Goal: Task Accomplishment & Management: Use online tool/utility

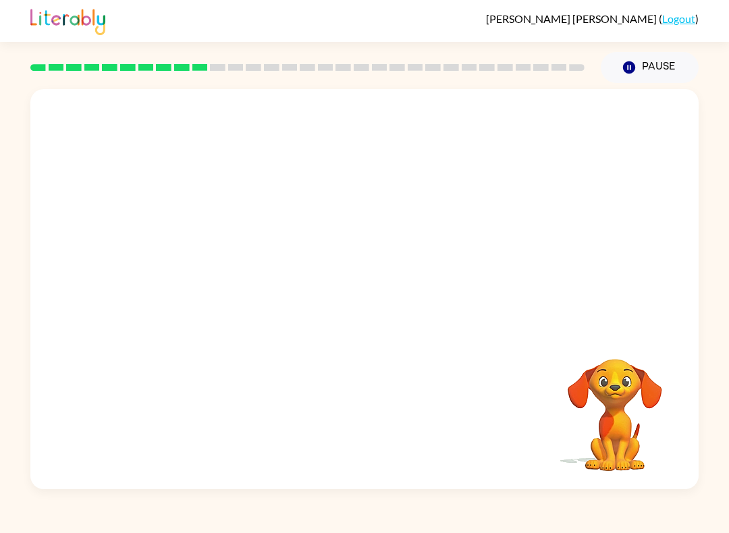
click at [582, 313] on div at bounding box center [364, 210] width 669 height 242
click at [675, 17] on link "Logout" at bounding box center [678, 18] width 33 height 13
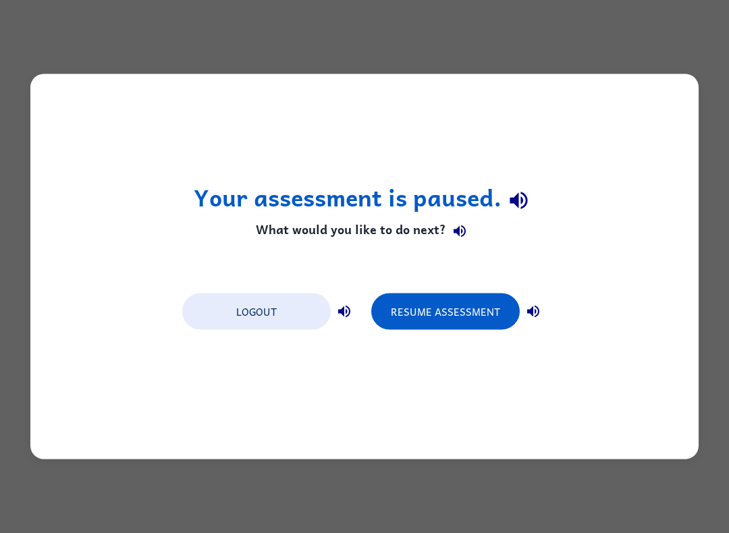
click at [687, 56] on div "Your assessment is paused. What would you like to do next? Logout Resume Assess…" at bounding box center [364, 266] width 729 height 533
click at [477, 307] on button "Resume Assessment" at bounding box center [445, 312] width 149 height 36
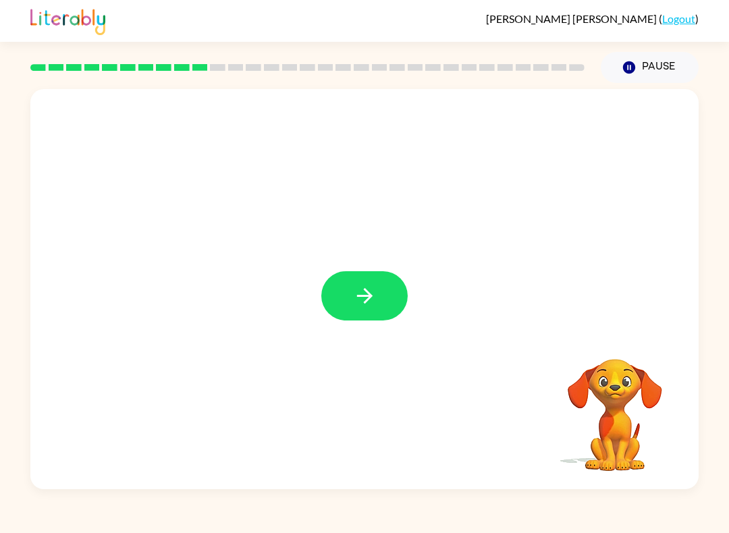
click at [361, 299] on icon "button" at bounding box center [365, 296] width 24 height 24
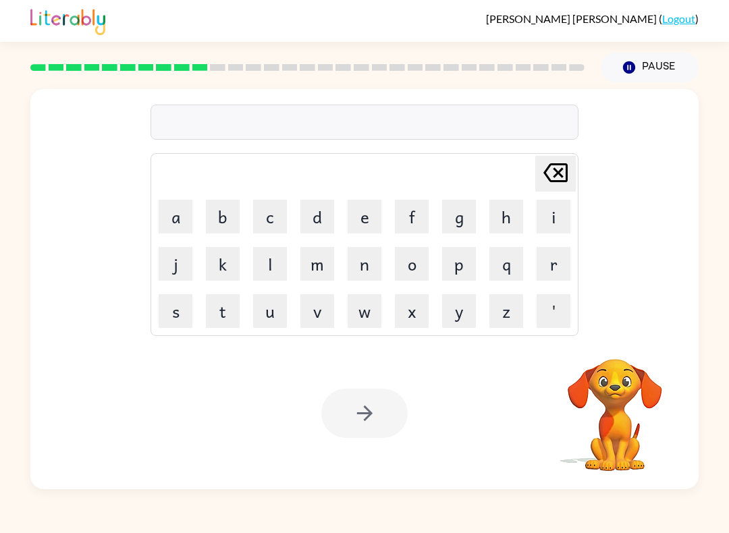
click at [325, 219] on button "d" at bounding box center [317, 217] width 34 height 34
click at [555, 219] on button "i" at bounding box center [554, 217] width 34 height 34
click at [186, 315] on button "s" at bounding box center [176, 311] width 34 height 34
click at [224, 312] on button "t" at bounding box center [223, 311] width 34 height 34
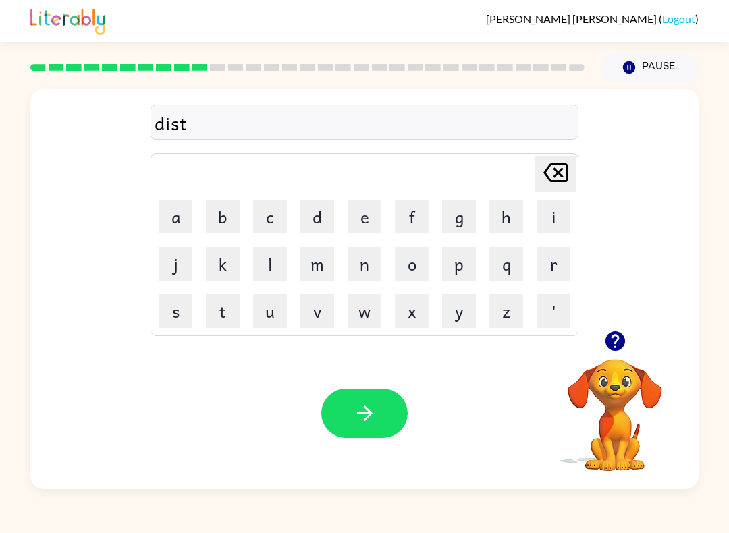
click at [559, 271] on button "r" at bounding box center [554, 264] width 34 height 34
click at [272, 310] on button "u" at bounding box center [270, 311] width 34 height 34
click at [173, 304] on button "s" at bounding box center [176, 311] width 34 height 34
click at [223, 321] on button "t" at bounding box center [223, 311] width 34 height 34
click at [375, 405] on icon "button" at bounding box center [365, 414] width 24 height 24
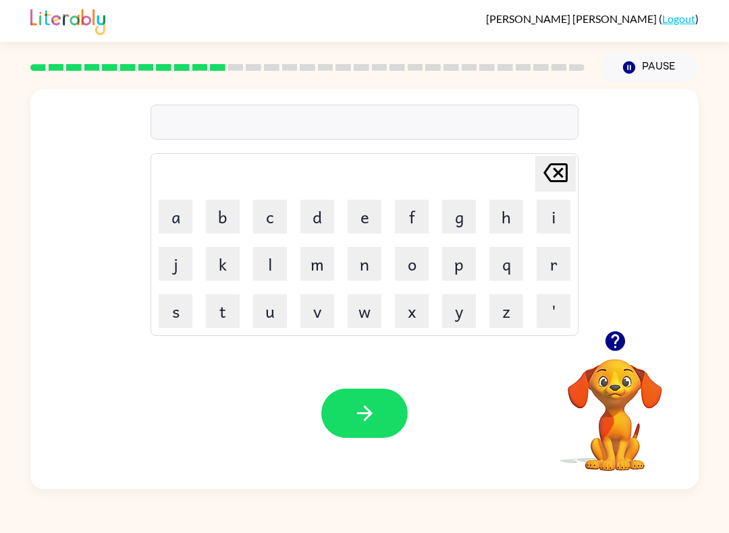
click at [563, 267] on button "r" at bounding box center [554, 264] width 34 height 34
click at [419, 275] on button "o" at bounding box center [412, 264] width 34 height 34
click at [167, 206] on button "a" at bounding box center [176, 217] width 34 height 34
click at [321, 215] on button "d" at bounding box center [317, 217] width 34 height 34
click at [375, 414] on icon "button" at bounding box center [365, 414] width 24 height 24
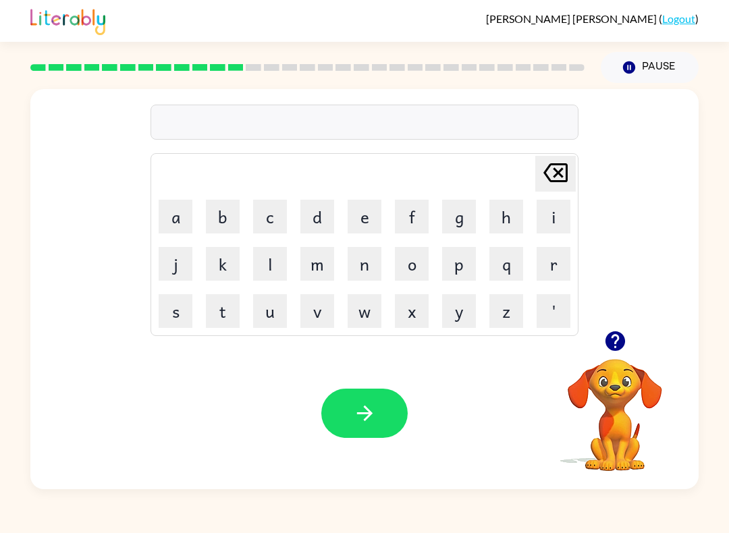
click at [269, 317] on button "u" at bounding box center [270, 311] width 34 height 34
click at [468, 254] on button "p" at bounding box center [459, 264] width 34 height 34
click at [465, 213] on button "g" at bounding box center [459, 217] width 34 height 34
click at [556, 254] on button "r" at bounding box center [554, 264] width 34 height 34
click at [176, 200] on button "a" at bounding box center [176, 217] width 34 height 34
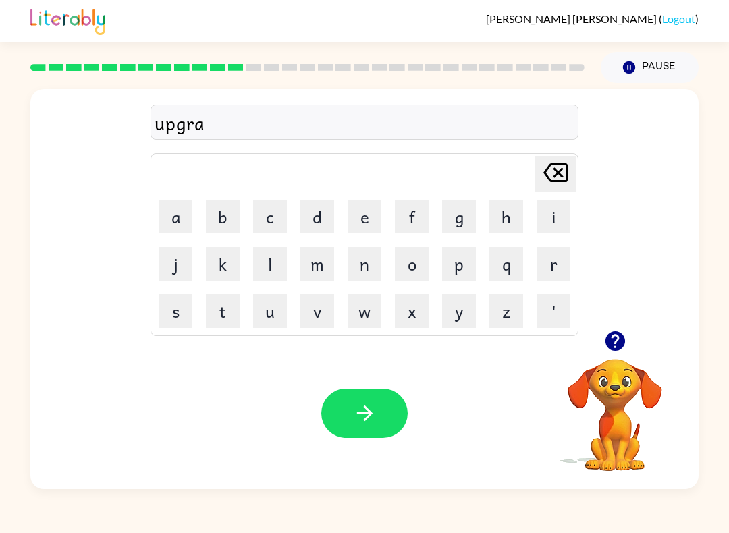
click at [323, 210] on button "d" at bounding box center [317, 217] width 34 height 34
click at [368, 209] on button "e" at bounding box center [365, 217] width 34 height 34
click at [302, 3] on div "[PERSON_NAME] ( Logout )" at bounding box center [364, 21] width 669 height 42
click at [371, 397] on button "button" at bounding box center [364, 413] width 86 height 49
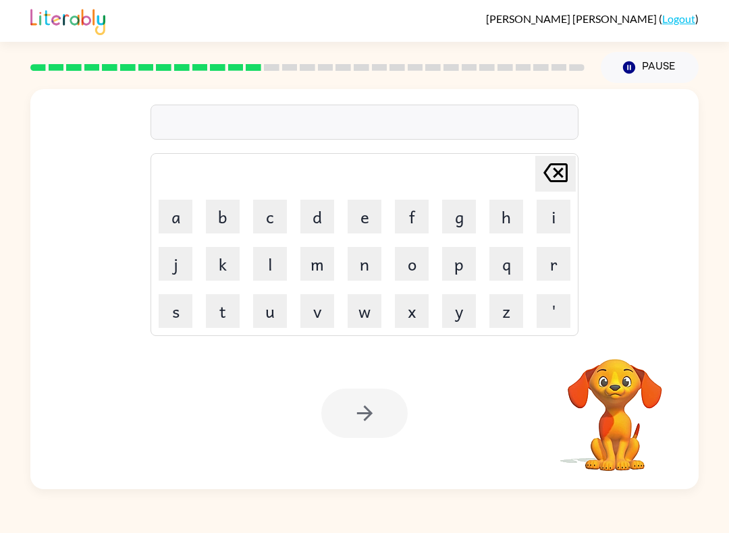
click at [321, 271] on button "m" at bounding box center [317, 264] width 34 height 34
click at [178, 217] on button "a" at bounding box center [176, 217] width 34 height 34
click at [311, 226] on button "d" at bounding box center [317, 217] width 34 height 34
click at [370, 263] on button "n" at bounding box center [365, 264] width 34 height 34
click at [369, 224] on button "e" at bounding box center [365, 217] width 34 height 34
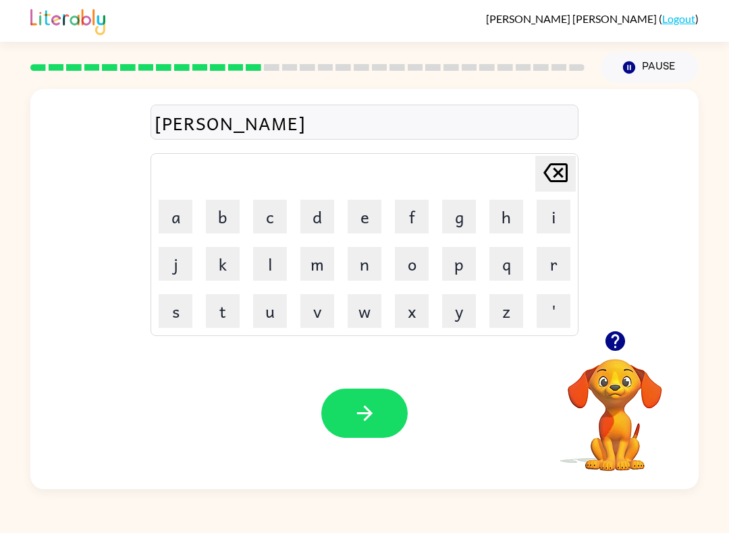
click at [186, 313] on button "s" at bounding box center [176, 311] width 34 height 34
click at [401, 429] on button "button" at bounding box center [364, 413] width 86 height 49
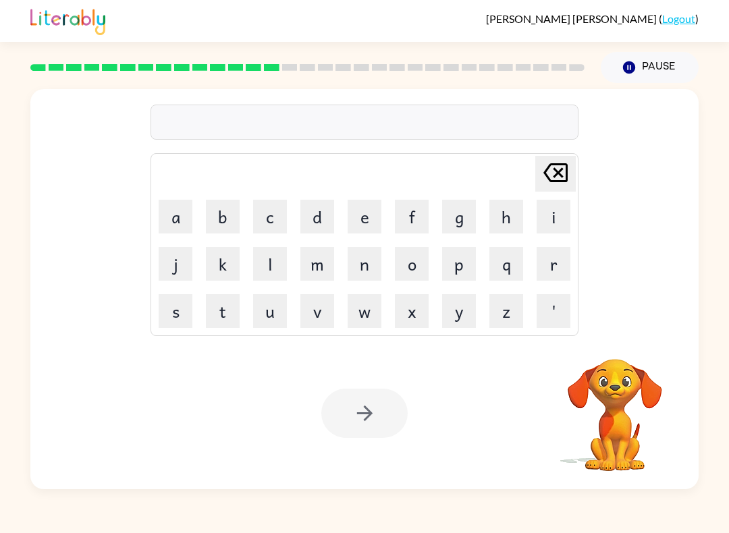
click at [232, 207] on button "b" at bounding box center [223, 217] width 34 height 34
click at [421, 268] on button "o" at bounding box center [412, 264] width 34 height 34
click at [363, 275] on button "n" at bounding box center [365, 264] width 34 height 34
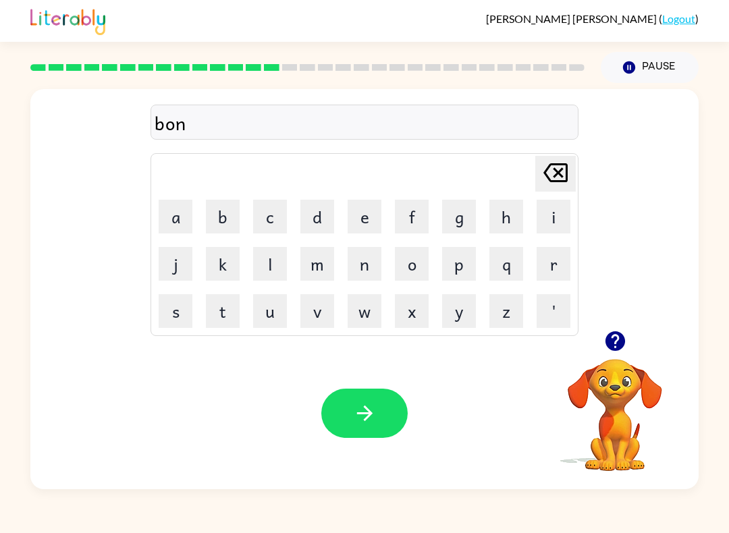
click at [280, 313] on button "u" at bounding box center [270, 311] width 34 height 34
click at [180, 316] on button "s" at bounding box center [176, 311] width 34 height 34
click at [389, 398] on button "button" at bounding box center [364, 413] width 86 height 49
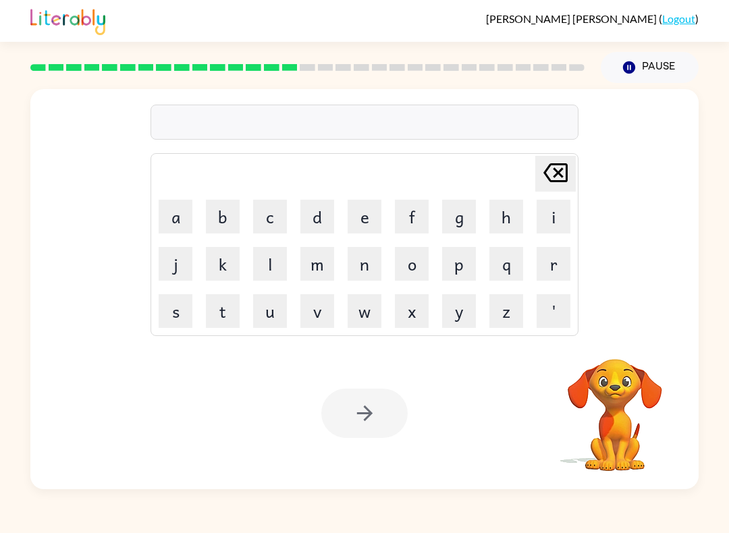
click at [184, 312] on button "s" at bounding box center [176, 311] width 34 height 34
click at [372, 307] on button "w" at bounding box center [365, 311] width 34 height 34
click at [418, 263] on button "o" at bounding box center [412, 264] width 34 height 34
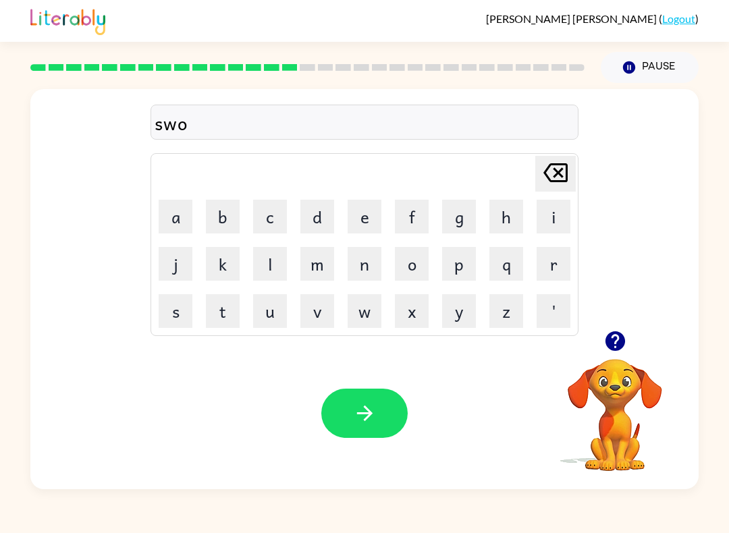
click at [551, 258] on button "r" at bounding box center [554, 264] width 34 height 34
click at [325, 263] on button "m" at bounding box center [317, 264] width 34 height 34
click at [370, 409] on icon "button" at bounding box center [365, 414] width 24 height 24
click at [265, 529] on div "[PERSON_NAME] ( Logout ) Pause Pause sworm Delete Delete last character input a…" at bounding box center [364, 266] width 729 height 533
click at [184, 213] on button "a" at bounding box center [176, 217] width 34 height 34
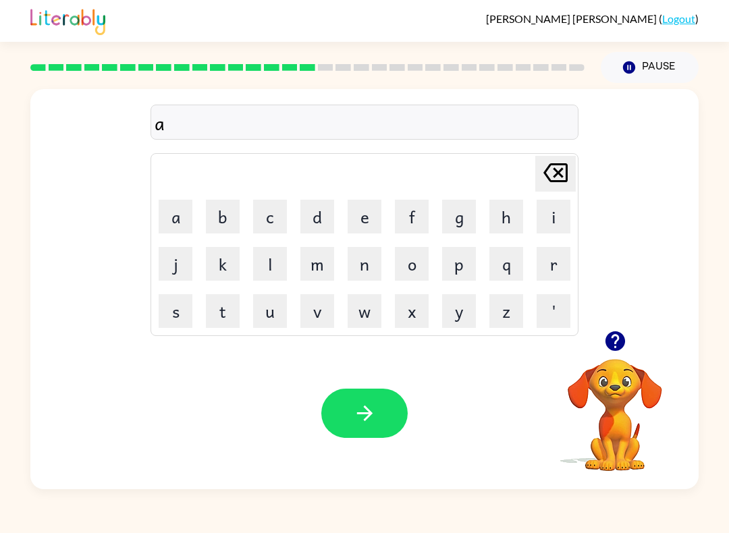
click at [323, 272] on button "m" at bounding box center [317, 264] width 34 height 34
click at [569, 172] on icon "[PERSON_NAME] last character input" at bounding box center [556, 173] width 32 height 32
click at [564, 260] on button "r" at bounding box center [554, 264] width 34 height 34
click at [186, 207] on button "a" at bounding box center [176, 217] width 34 height 34
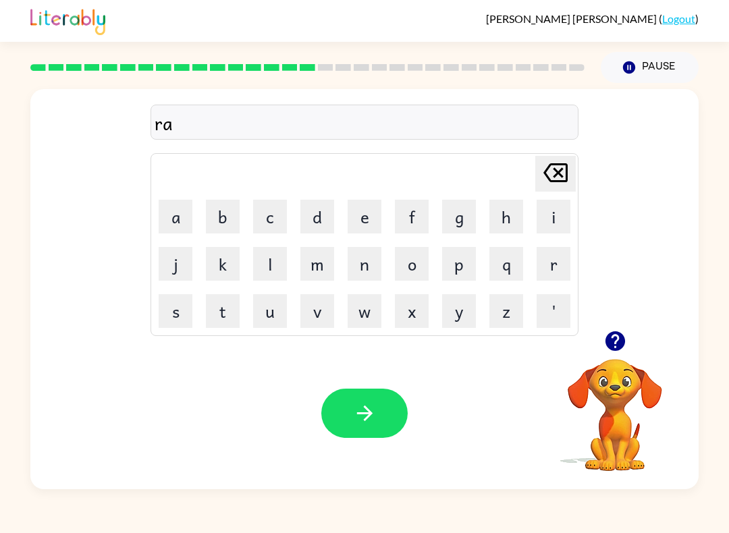
click at [311, 264] on button "m" at bounding box center [317, 264] width 34 height 34
click at [373, 396] on button "button" at bounding box center [364, 413] width 86 height 49
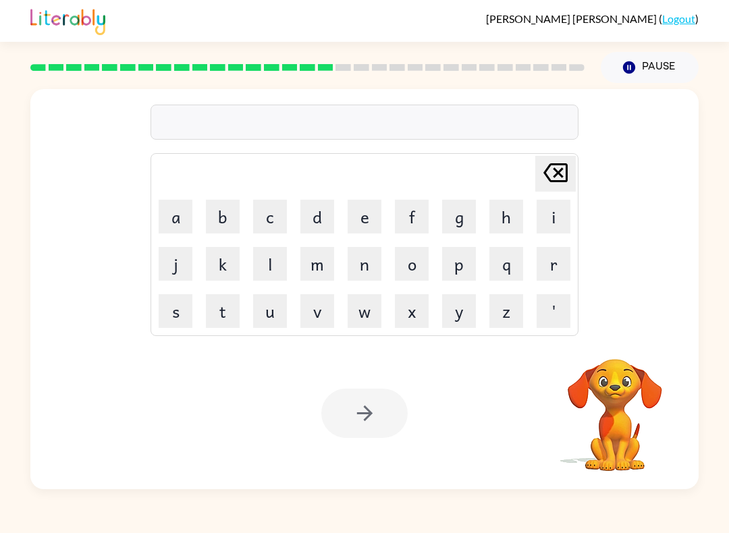
click at [226, 210] on button "b" at bounding box center [223, 217] width 34 height 34
click at [550, 265] on button "r" at bounding box center [554, 264] width 34 height 34
click at [551, 217] on button "i" at bounding box center [554, 217] width 34 height 34
click at [322, 261] on button "m" at bounding box center [317, 264] width 34 height 34
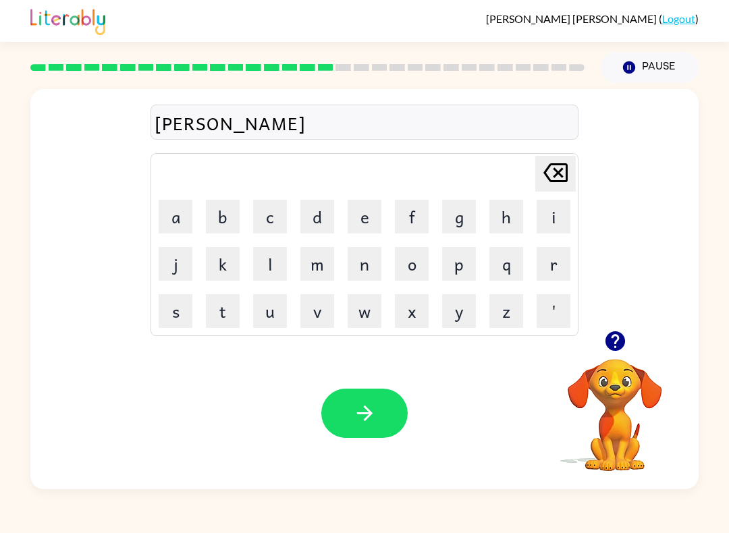
click at [556, 213] on button "i" at bounding box center [554, 217] width 34 height 34
click at [370, 265] on button "n" at bounding box center [365, 264] width 34 height 34
click at [469, 210] on button "g" at bounding box center [459, 217] width 34 height 34
click at [372, 396] on button "button" at bounding box center [364, 413] width 86 height 49
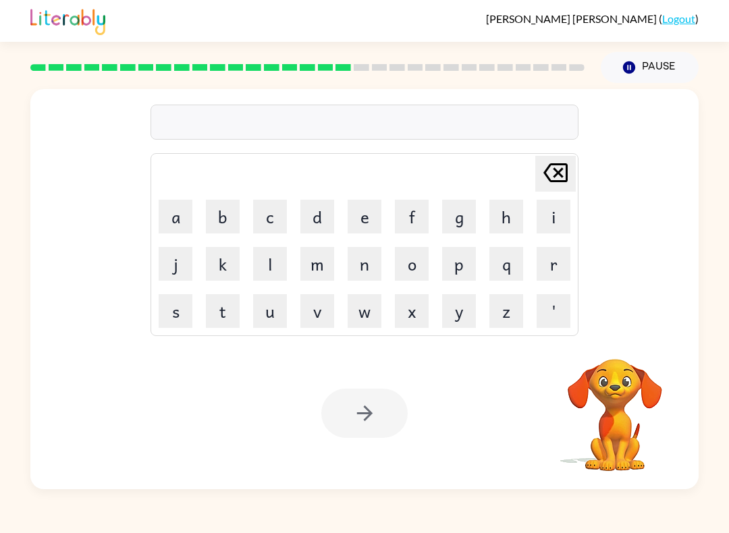
click at [562, 269] on button "r" at bounding box center [554, 264] width 34 height 34
click at [560, 222] on button "i" at bounding box center [554, 217] width 34 height 34
click at [184, 303] on button "s" at bounding box center [176, 311] width 34 height 34
click at [217, 268] on button "k" at bounding box center [223, 264] width 34 height 34
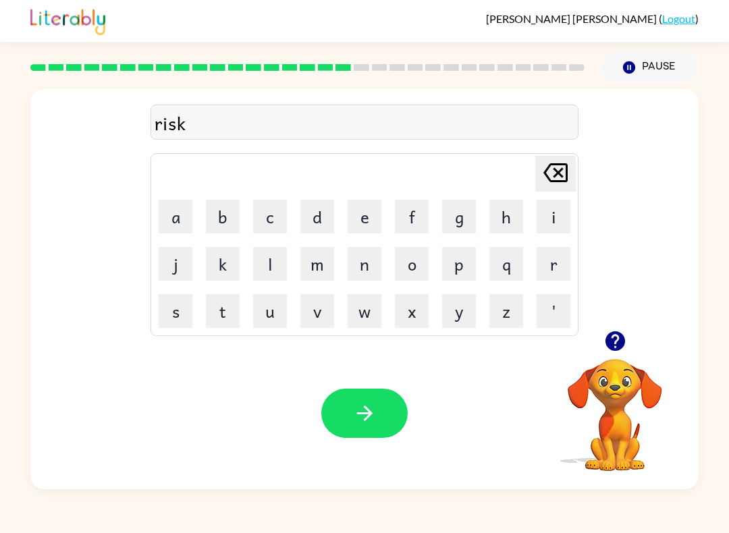
click at [566, 219] on button "i" at bounding box center [554, 217] width 34 height 34
click at [371, 217] on button "e" at bounding box center [365, 217] width 34 height 34
click at [184, 314] on button "s" at bounding box center [176, 311] width 34 height 34
click at [232, 313] on button "t" at bounding box center [223, 311] width 34 height 34
click at [565, 176] on icon "[PERSON_NAME] last character input" at bounding box center [556, 173] width 32 height 32
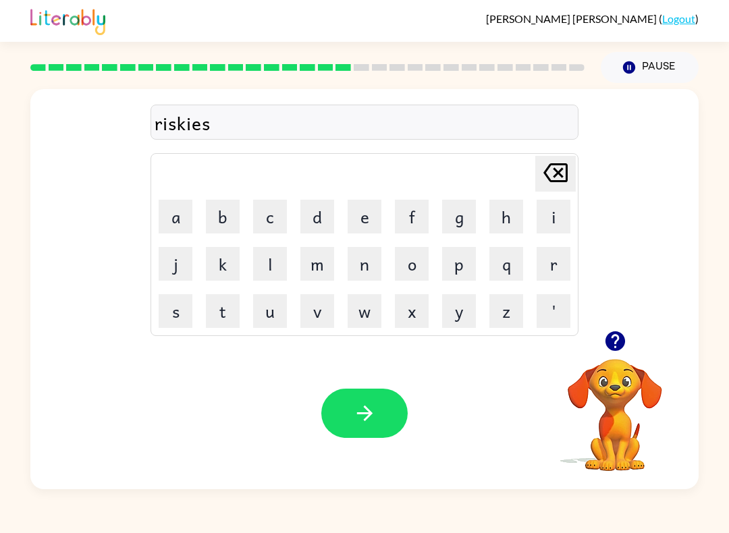
click at [564, 176] on icon "[PERSON_NAME] last character input" at bounding box center [556, 173] width 32 height 32
click at [551, 181] on icon at bounding box center [556, 172] width 24 height 19
click at [553, 182] on icon at bounding box center [556, 172] width 24 height 19
click at [559, 173] on icon at bounding box center [556, 172] width 24 height 19
click at [263, 225] on button "c" at bounding box center [270, 217] width 34 height 34
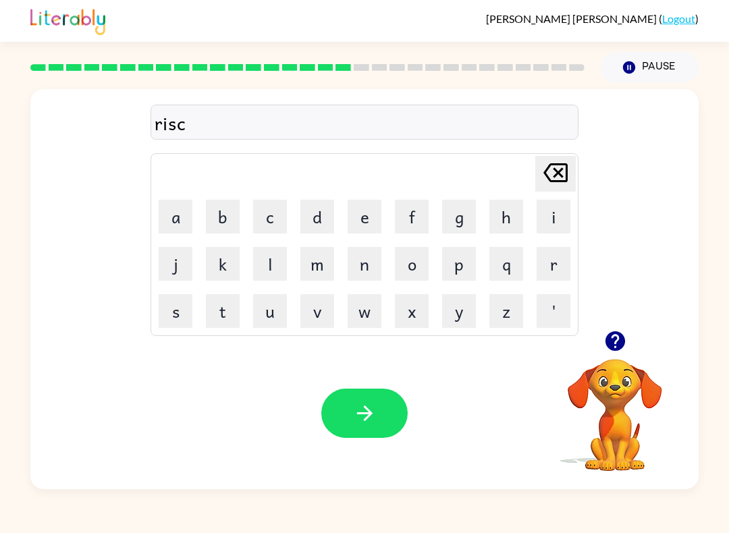
click at [226, 259] on button "k" at bounding box center [223, 264] width 34 height 34
click at [550, 216] on button "i" at bounding box center [554, 217] width 34 height 34
click at [367, 216] on button "e" at bounding box center [365, 217] width 34 height 34
click at [182, 321] on button "s" at bounding box center [176, 311] width 34 height 34
click at [220, 313] on button "t" at bounding box center [223, 311] width 34 height 34
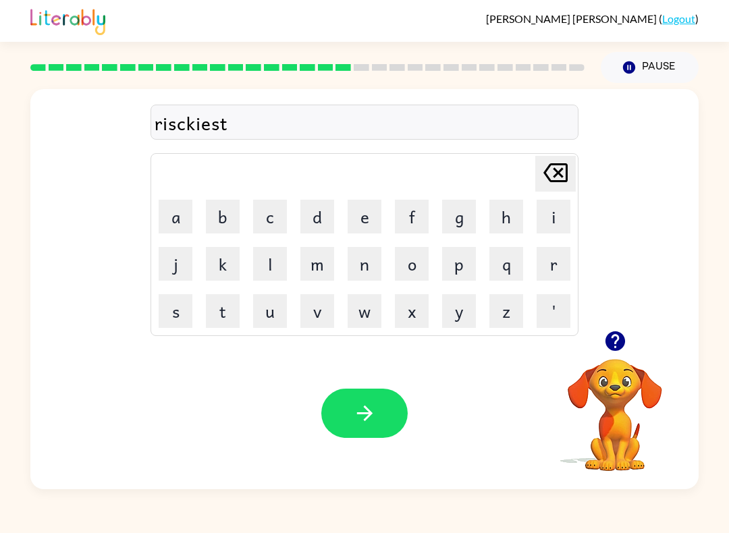
click at [384, 413] on button "button" at bounding box center [364, 413] width 86 height 49
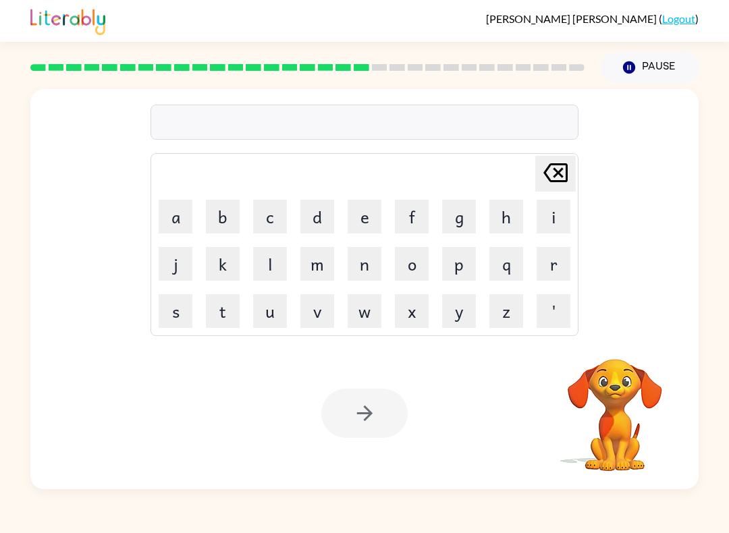
click at [174, 207] on button "a" at bounding box center [176, 217] width 34 height 34
click at [568, 272] on button "r" at bounding box center [554, 264] width 34 height 34
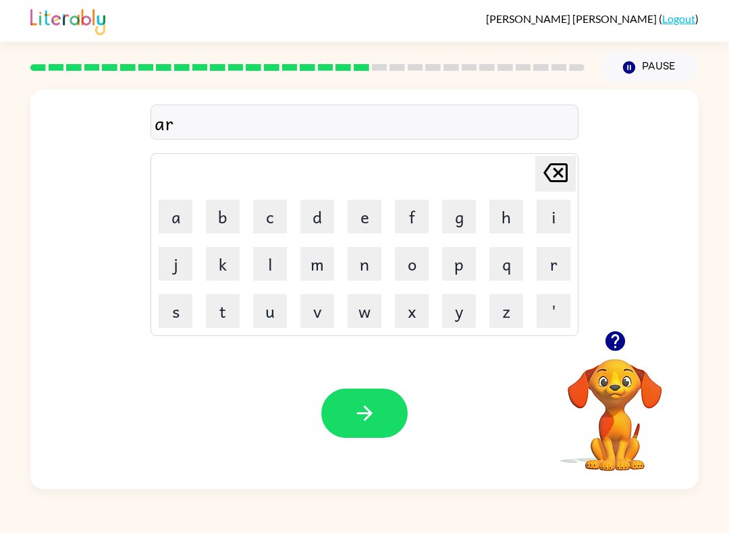
click at [513, 211] on button "h" at bounding box center [507, 217] width 34 height 34
click at [569, 164] on icon "[PERSON_NAME] last character input" at bounding box center [556, 173] width 32 height 32
click at [275, 217] on button "c" at bounding box center [270, 217] width 34 height 34
click at [515, 203] on button "h" at bounding box center [507, 217] width 34 height 34
click at [371, 308] on button "w" at bounding box center [365, 311] width 34 height 34
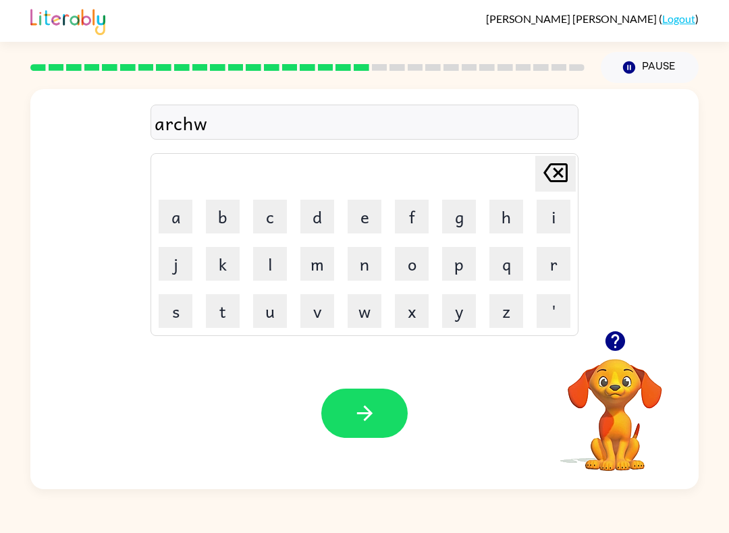
click at [182, 224] on button "a" at bounding box center [176, 217] width 34 height 34
click at [468, 311] on button "y" at bounding box center [459, 311] width 34 height 34
click at [374, 404] on icon "button" at bounding box center [365, 414] width 24 height 24
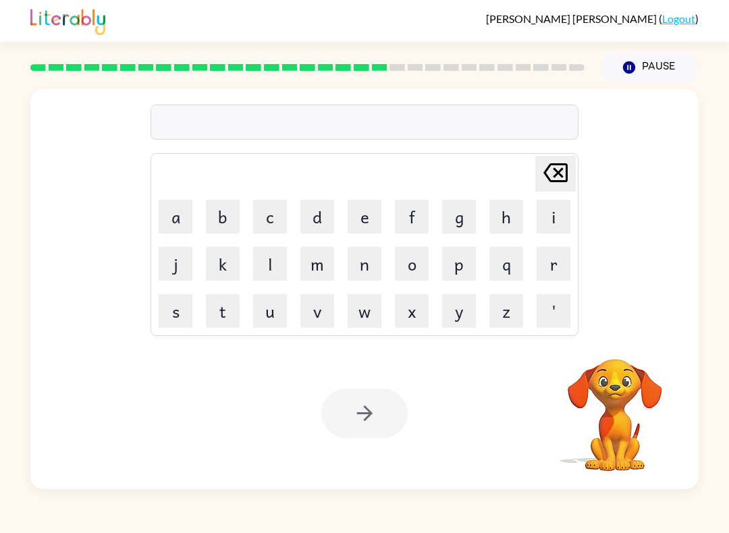
click at [413, 217] on button "f" at bounding box center [412, 217] width 34 height 34
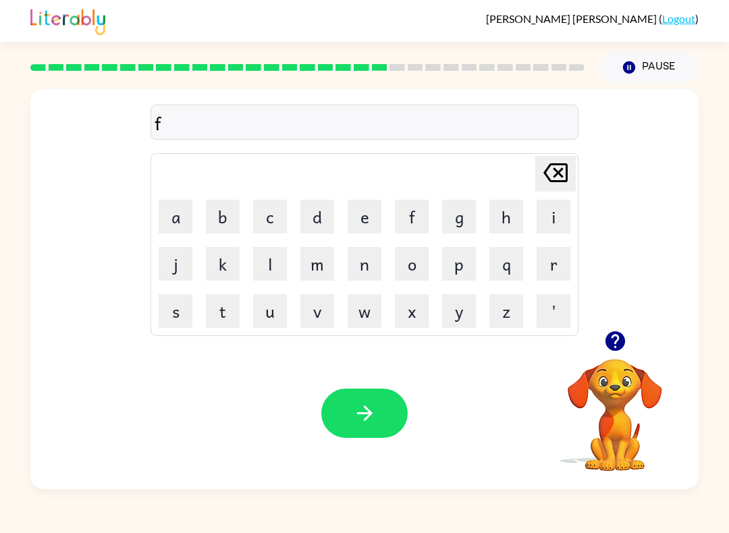
click at [413, 261] on button "o" at bounding box center [412, 264] width 34 height 34
click at [276, 272] on button "l" at bounding box center [270, 264] width 34 height 34
click at [407, 265] on button "o" at bounding box center [412, 264] width 34 height 34
click at [367, 311] on button "w" at bounding box center [365, 311] width 34 height 34
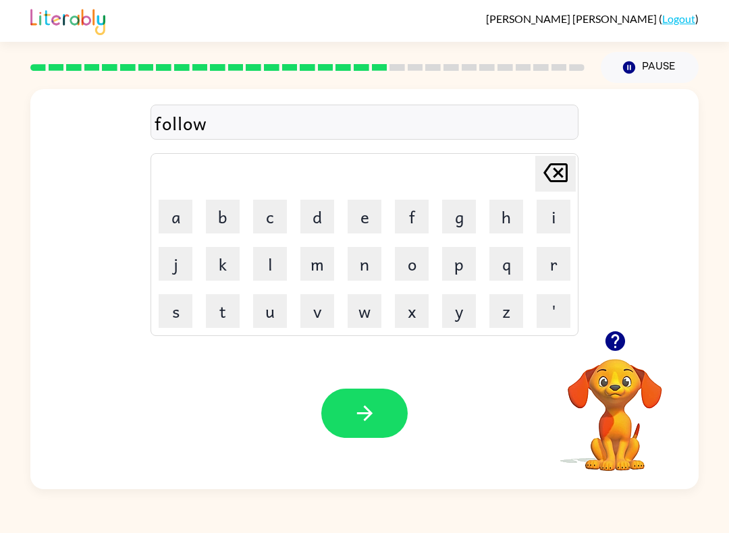
click at [361, 213] on button "e" at bounding box center [365, 217] width 34 height 34
click at [321, 217] on button "d" at bounding box center [317, 217] width 34 height 34
click at [363, 412] on icon "button" at bounding box center [365, 414] width 24 height 24
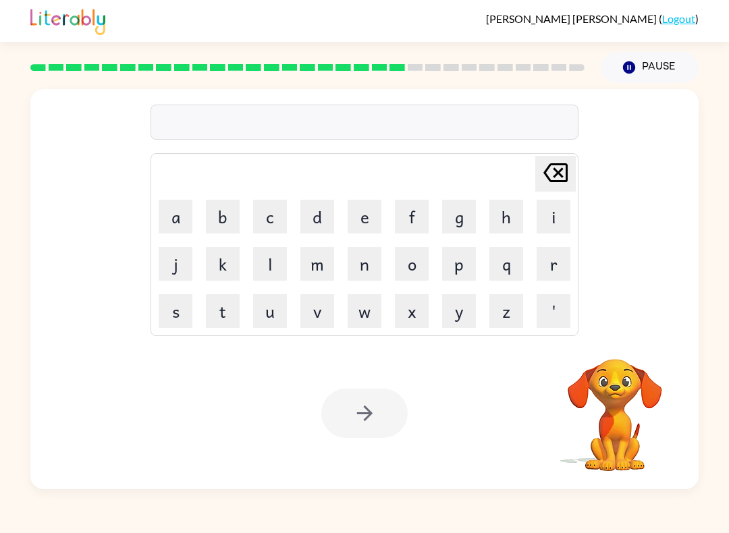
click at [278, 218] on button "c" at bounding box center [270, 217] width 34 height 34
click at [379, 226] on button "e" at bounding box center [365, 217] width 34 height 34
click at [370, 267] on button "n" at bounding box center [365, 264] width 34 height 34
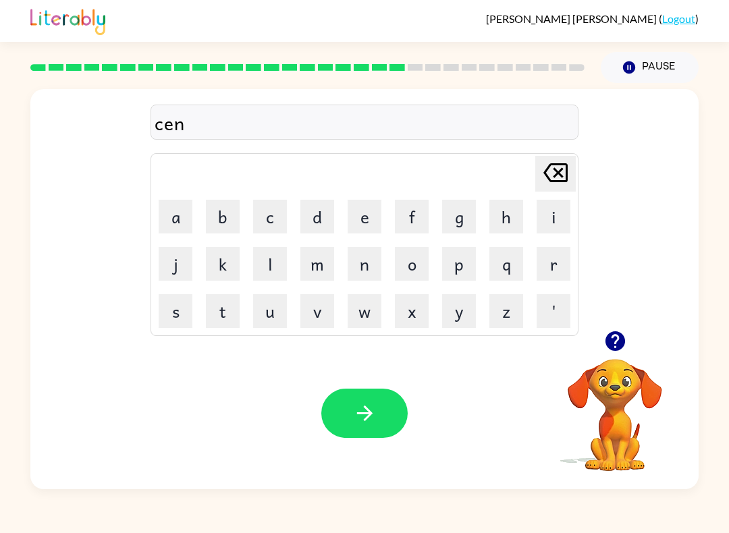
click at [231, 302] on button "t" at bounding box center [223, 311] width 34 height 34
click at [367, 213] on button "e" at bounding box center [365, 217] width 34 height 34
click at [501, 269] on button "q" at bounding box center [507, 264] width 34 height 34
click at [561, 174] on icon "[PERSON_NAME] last character input" at bounding box center [556, 173] width 32 height 32
click at [467, 263] on button "p" at bounding box center [459, 264] width 34 height 34
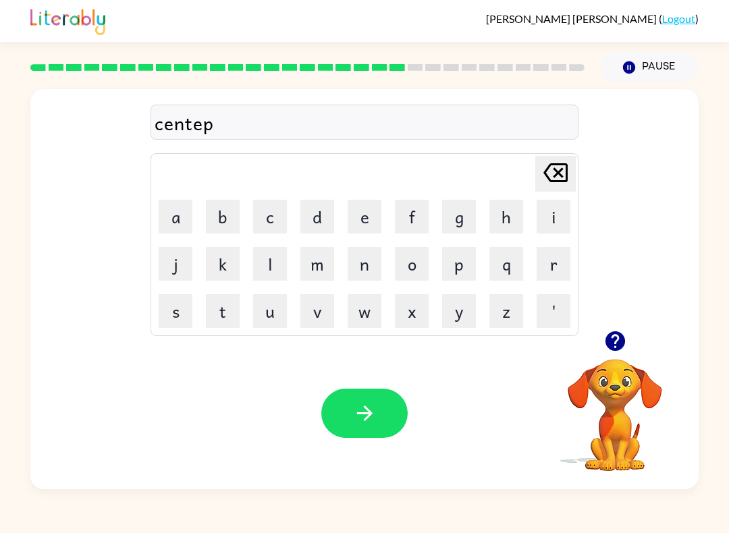
click at [552, 213] on button "i" at bounding box center [554, 217] width 34 height 34
click at [333, 217] on button "d" at bounding box center [317, 217] width 34 height 34
click at [376, 217] on button "e" at bounding box center [365, 217] width 34 height 34
click at [373, 423] on icon "button" at bounding box center [365, 414] width 24 height 24
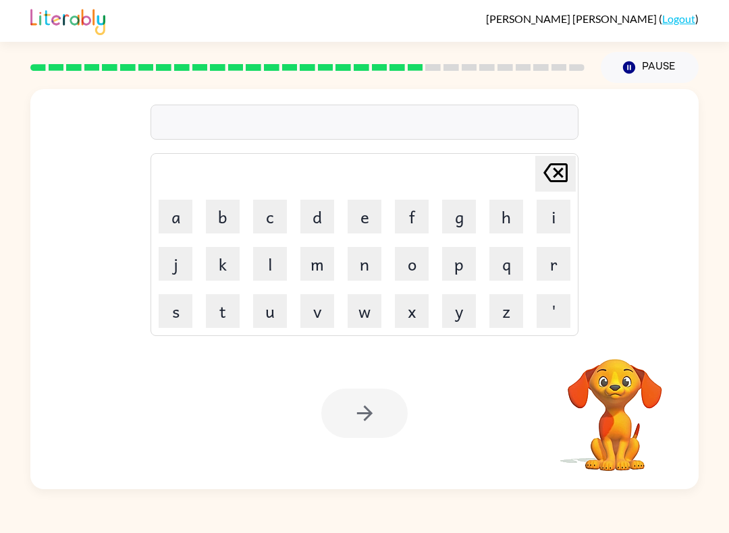
click at [180, 303] on button "s" at bounding box center [176, 311] width 34 height 34
click at [283, 316] on button "u" at bounding box center [270, 311] width 34 height 34
click at [185, 315] on button "s" at bounding box center [176, 311] width 34 height 34
click at [230, 307] on button "t" at bounding box center [223, 311] width 34 height 34
click at [188, 215] on button "a" at bounding box center [176, 217] width 34 height 34
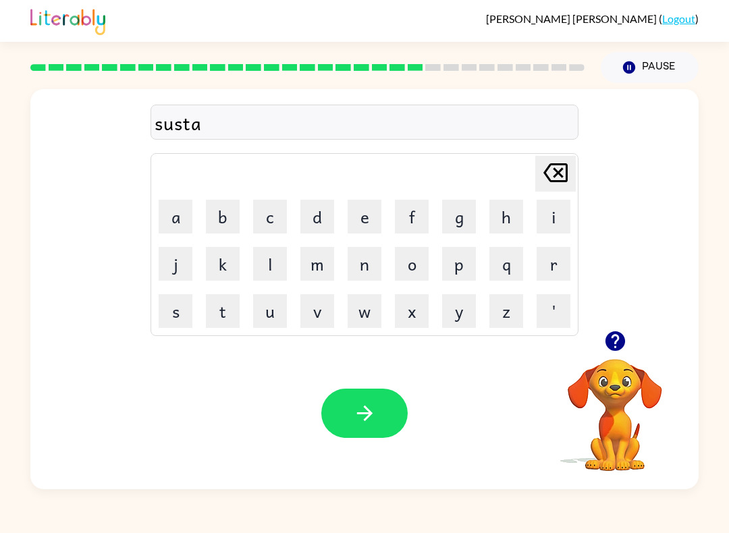
click at [545, 218] on button "i" at bounding box center [554, 217] width 34 height 34
click at [371, 264] on button "n" at bounding box center [365, 264] width 34 height 34
click at [367, 413] on icon "button" at bounding box center [365, 414] width 24 height 24
click at [419, 212] on button "f" at bounding box center [412, 217] width 34 height 34
click at [427, 267] on button "o" at bounding box center [412, 264] width 34 height 34
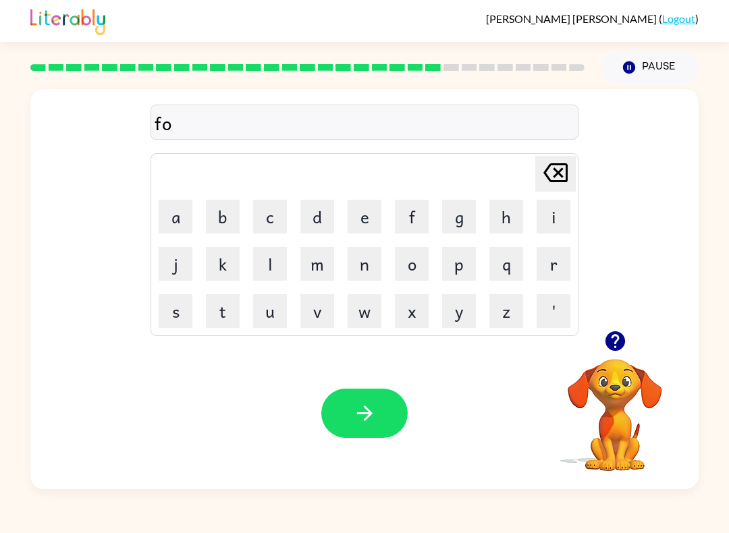
click at [567, 257] on button "r" at bounding box center [554, 264] width 34 height 34
click at [368, 305] on button "w" at bounding box center [365, 311] width 34 height 34
click at [189, 213] on button "a" at bounding box center [176, 217] width 34 height 34
click at [565, 261] on button "r" at bounding box center [554, 264] width 34 height 34
click at [330, 219] on button "d" at bounding box center [317, 217] width 34 height 34
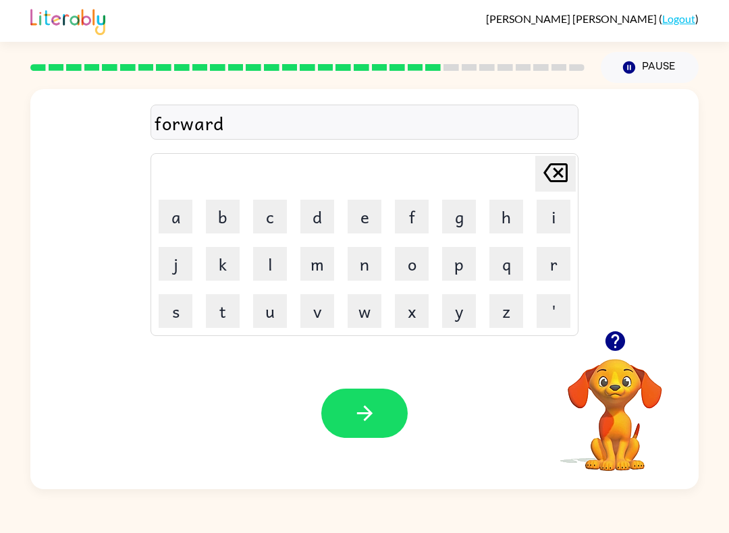
click at [380, 404] on button "button" at bounding box center [364, 413] width 86 height 49
click at [556, 261] on button "r" at bounding box center [554, 264] width 34 height 34
click at [367, 209] on button "e" at bounding box center [365, 217] width 34 height 34
click at [278, 259] on button "l" at bounding box center [270, 264] width 34 height 34
click at [178, 216] on button "a" at bounding box center [176, 217] width 34 height 34
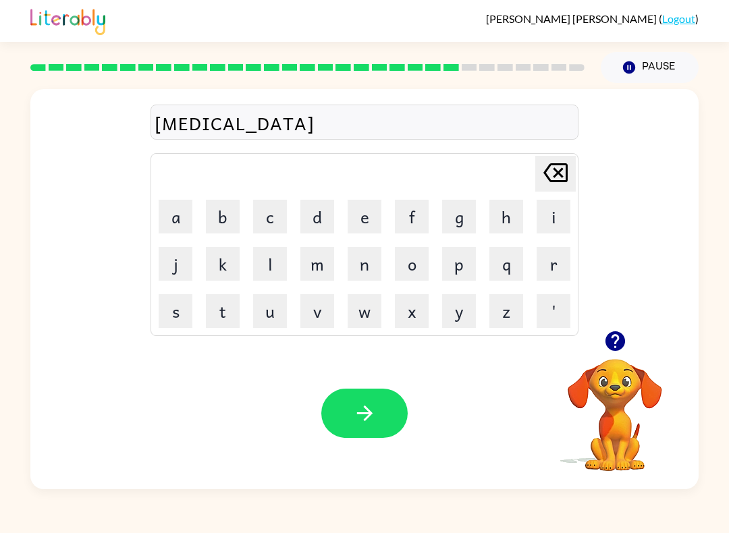
click at [234, 310] on button "t" at bounding box center [223, 311] width 34 height 34
click at [374, 216] on button "e" at bounding box center [365, 217] width 34 height 34
click at [333, 217] on button "d" at bounding box center [317, 217] width 34 height 34
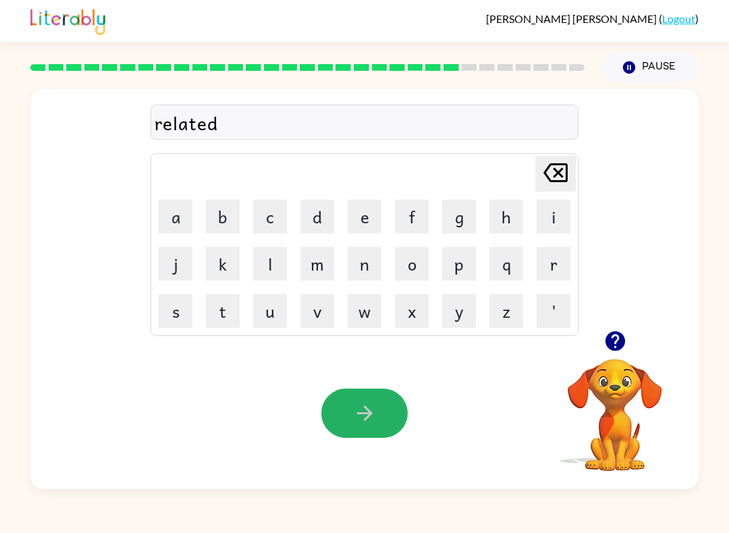
click at [359, 415] on icon "button" at bounding box center [365, 414] width 24 height 24
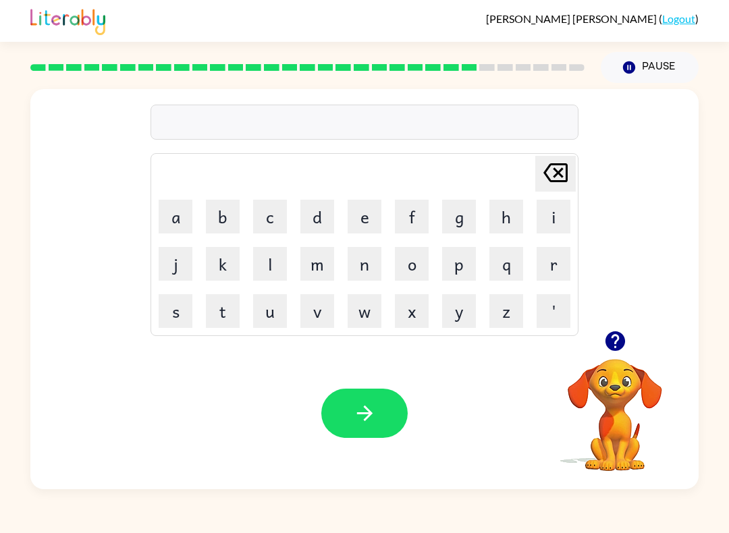
click at [623, 341] on icon "button" at bounding box center [615, 342] width 20 height 20
click at [463, 221] on button "g" at bounding box center [459, 217] width 34 height 34
click at [419, 256] on button "o" at bounding box center [412, 264] width 34 height 34
click at [232, 219] on button "b" at bounding box center [223, 217] width 34 height 34
click at [270, 269] on button "l" at bounding box center [270, 264] width 34 height 34
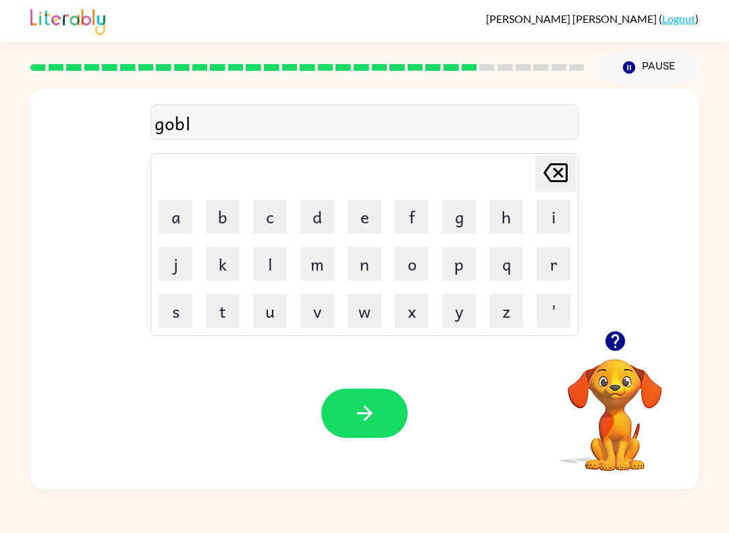
click at [559, 214] on button "i" at bounding box center [554, 217] width 34 height 34
click at [374, 266] on button "n" at bounding box center [365, 264] width 34 height 34
click at [366, 417] on icon "button" at bounding box center [365, 414] width 24 height 24
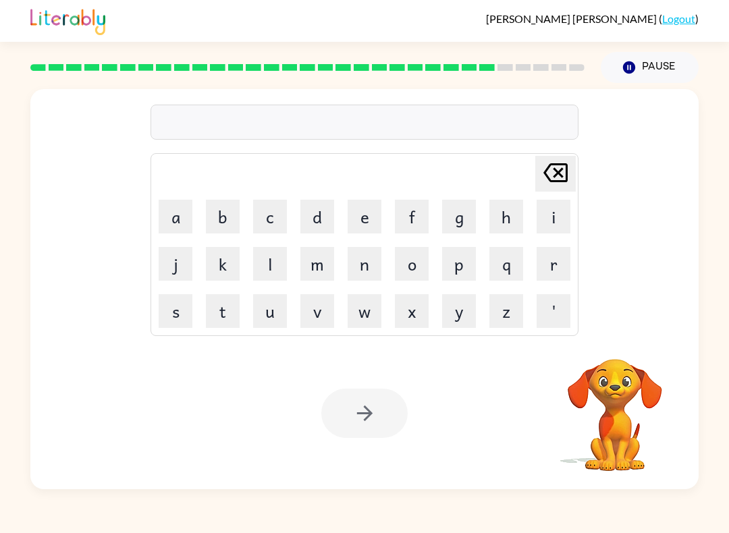
click at [280, 261] on button "l" at bounding box center [270, 264] width 34 height 34
click at [276, 303] on button "u" at bounding box center [270, 311] width 34 height 34
click at [321, 256] on button "m" at bounding box center [317, 264] width 34 height 34
click at [233, 213] on button "b" at bounding box center [223, 217] width 34 height 34
click at [369, 205] on button "e" at bounding box center [365, 217] width 34 height 34
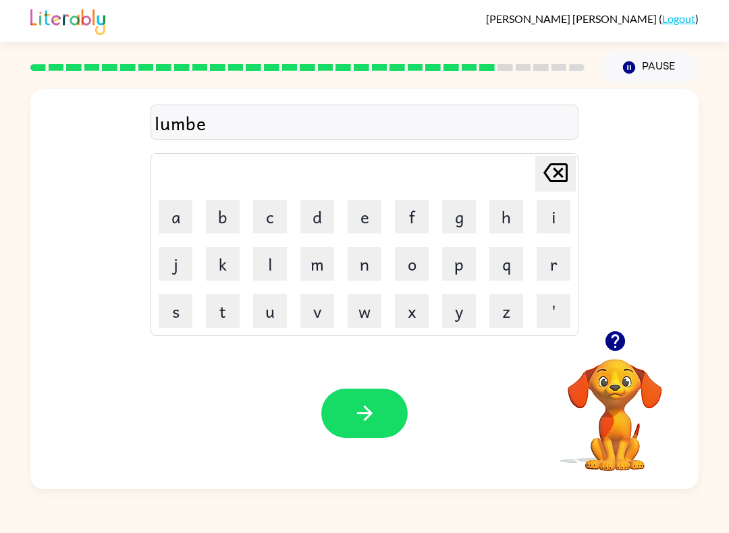
click at [558, 269] on button "r" at bounding box center [554, 264] width 34 height 34
click at [180, 265] on button "j" at bounding box center [176, 264] width 34 height 34
click at [177, 211] on button "a" at bounding box center [176, 217] width 34 height 34
click at [273, 218] on button "c" at bounding box center [270, 217] width 34 height 34
click at [235, 260] on button "k" at bounding box center [223, 264] width 34 height 34
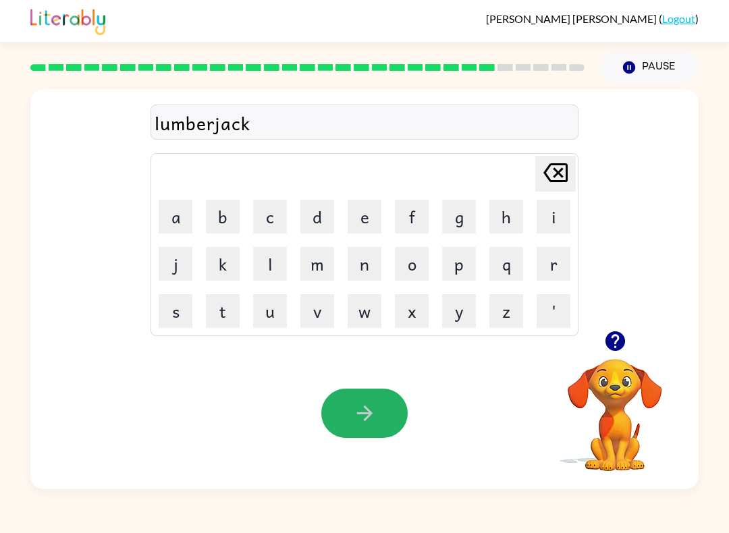
click at [364, 397] on button "button" at bounding box center [364, 413] width 86 height 49
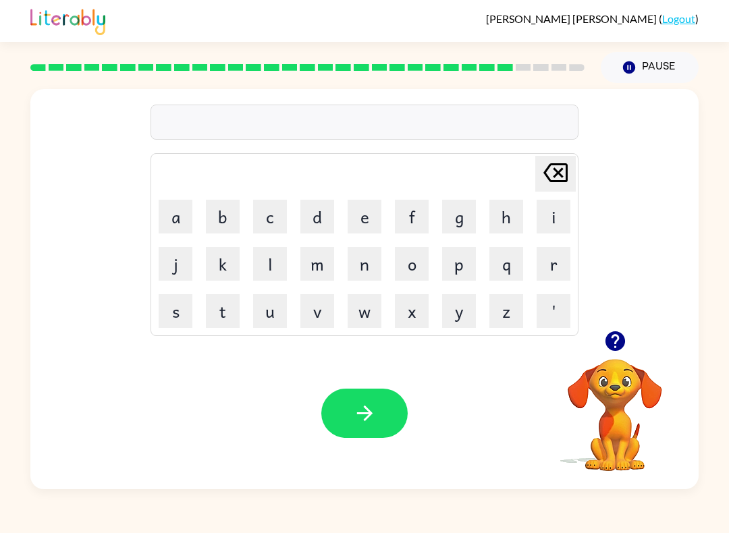
click at [464, 267] on button "p" at bounding box center [459, 264] width 34 height 34
click at [560, 218] on button "i" at bounding box center [554, 217] width 34 height 34
click at [367, 217] on button "e" at bounding box center [365, 217] width 34 height 34
click at [547, 265] on button "r" at bounding box center [554, 264] width 34 height 34
click at [284, 213] on button "c" at bounding box center [270, 217] width 34 height 34
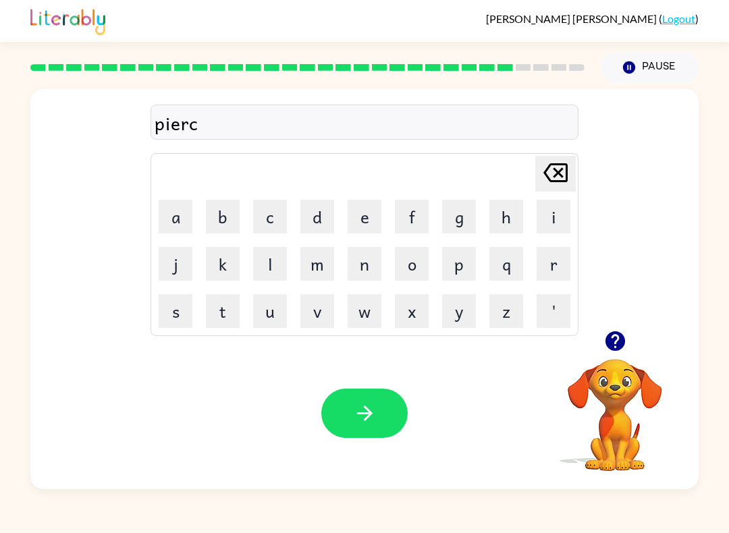
click at [371, 217] on button "e" at bounding box center [365, 217] width 34 height 34
click at [368, 411] on icon "button" at bounding box center [365, 414] width 16 height 16
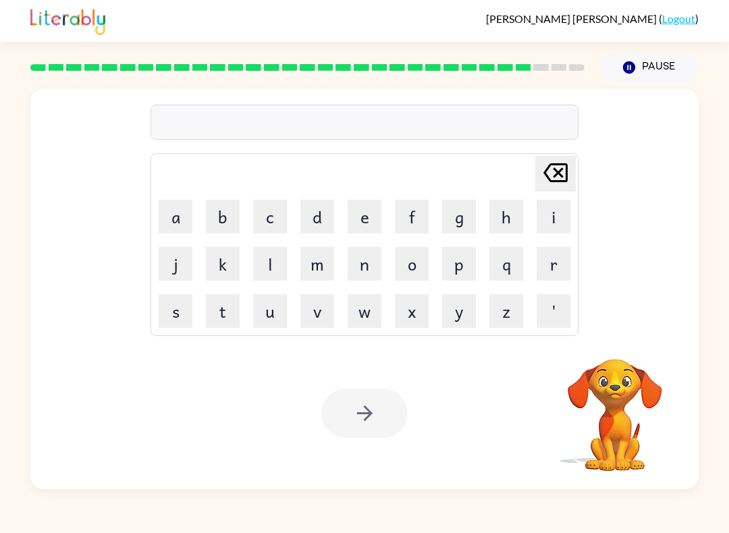
click at [232, 314] on button "t" at bounding box center [223, 311] width 34 height 34
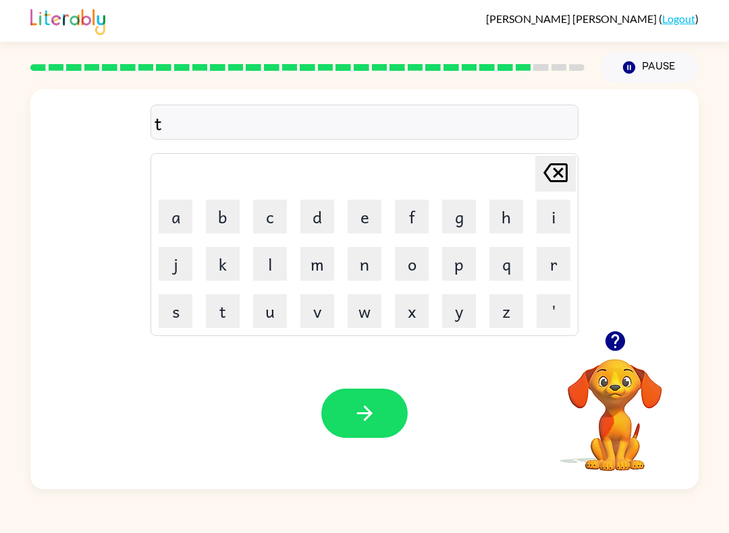
click at [512, 223] on button "h" at bounding box center [507, 217] width 34 height 34
click at [562, 213] on button "i" at bounding box center [554, 217] width 34 height 34
click at [369, 268] on button "n" at bounding box center [365, 264] width 34 height 34
click at [379, 400] on button "button" at bounding box center [364, 413] width 86 height 49
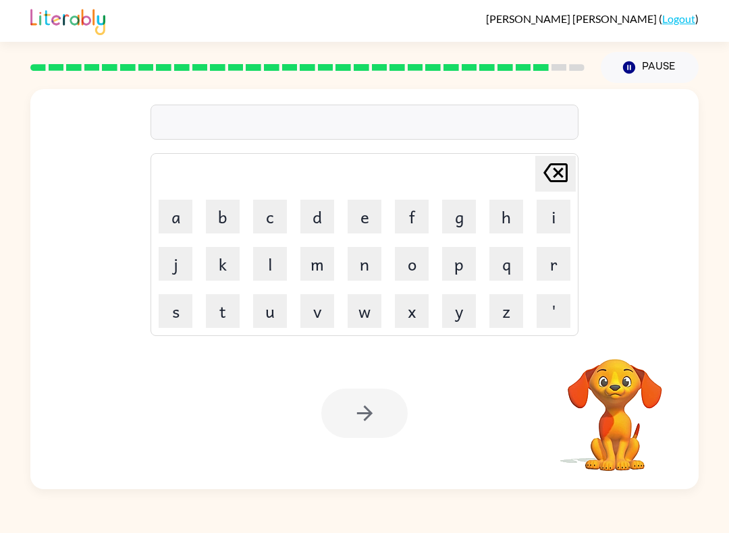
click at [188, 337] on div "[PERSON_NAME] last character input a b c d e f g h i j k l m n o p q r s t u v …" at bounding box center [364, 289] width 669 height 400
click at [190, 307] on button "s" at bounding box center [176, 311] width 34 height 34
click at [564, 226] on button "i" at bounding box center [554, 217] width 34 height 34
click at [265, 259] on button "l" at bounding box center [270, 264] width 34 height 34
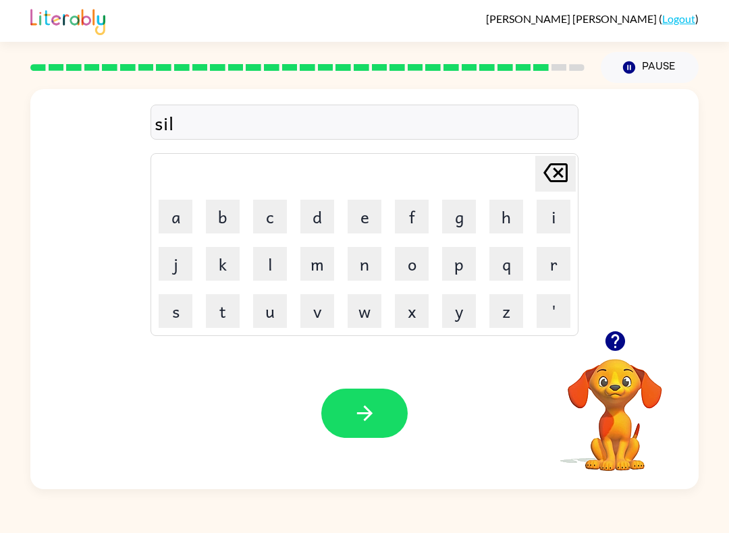
click at [320, 315] on button "v" at bounding box center [317, 311] width 34 height 34
click at [361, 223] on button "e" at bounding box center [365, 217] width 34 height 34
click at [560, 270] on button "r" at bounding box center [554, 264] width 34 height 34
click at [373, 315] on button "w" at bounding box center [365, 311] width 34 height 34
click at [365, 213] on button "e" at bounding box center [365, 217] width 34 height 34
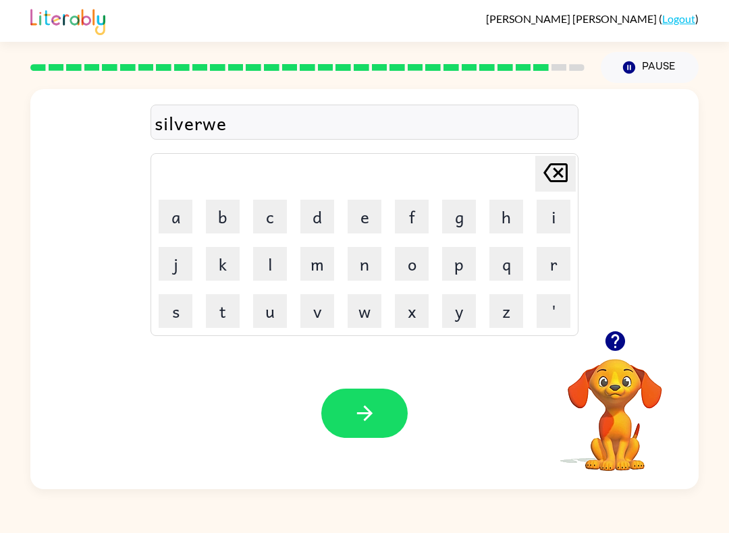
click at [182, 216] on button "a" at bounding box center [176, 217] width 34 height 34
click at [560, 265] on button "r" at bounding box center [554, 264] width 34 height 34
click at [384, 425] on button "button" at bounding box center [364, 413] width 86 height 49
click at [275, 301] on button "u" at bounding box center [270, 311] width 34 height 34
click at [365, 261] on button "n" at bounding box center [365, 264] width 34 height 34
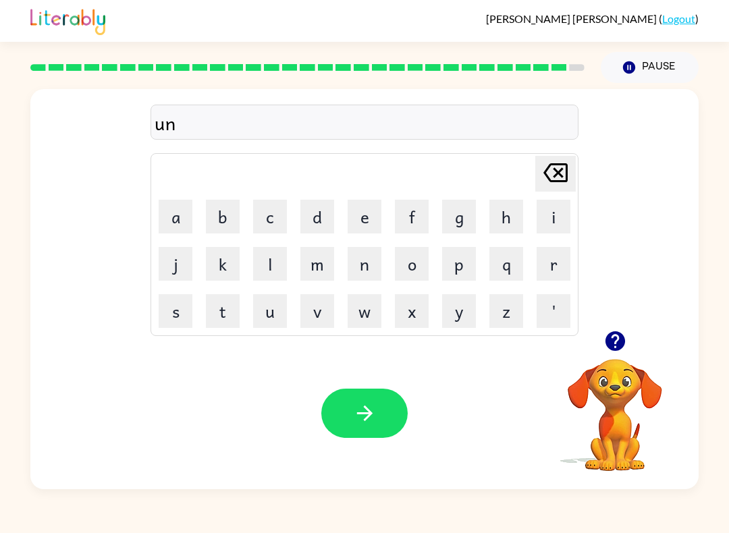
click at [181, 211] on button "a" at bounding box center [176, 217] width 34 height 34
click at [415, 211] on button "f" at bounding box center [412, 217] width 34 height 34
click at [553, 255] on button "r" at bounding box center [554, 264] width 34 height 34
click at [182, 215] on button "a" at bounding box center [176, 217] width 34 height 34
click at [578, 215] on div "[PERSON_NAME] last character input a b c d e f g h i j k l m n o p q r s t u v …" at bounding box center [365, 244] width 428 height 183
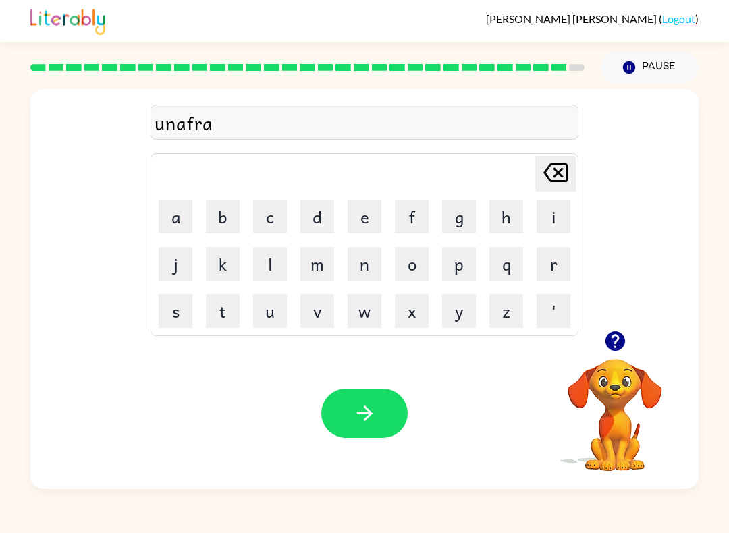
click at [562, 210] on button "i" at bounding box center [554, 217] width 34 height 34
click at [334, 213] on button "d" at bounding box center [317, 217] width 34 height 34
click at [370, 409] on icon "button" at bounding box center [365, 414] width 24 height 24
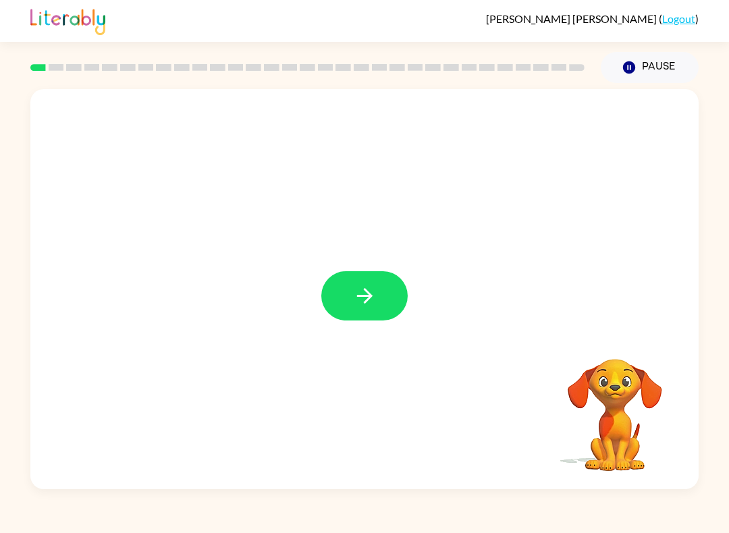
click at [374, 298] on icon "button" at bounding box center [365, 296] width 24 height 24
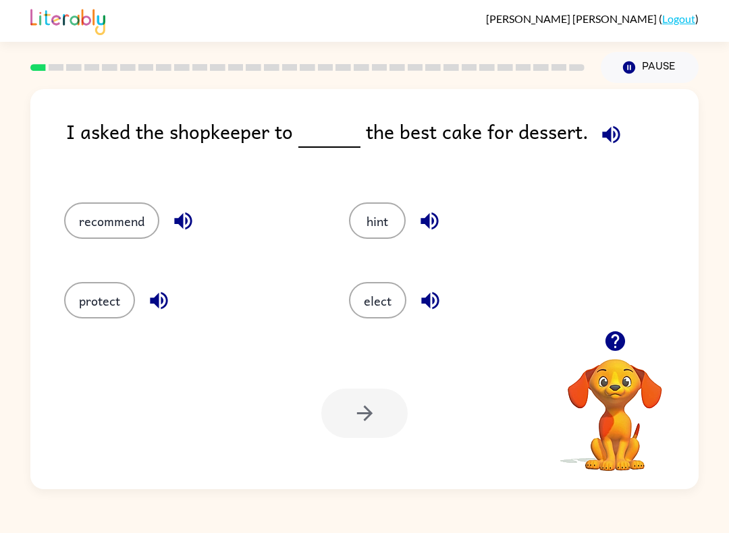
click at [376, 316] on button "elect" at bounding box center [377, 300] width 57 height 36
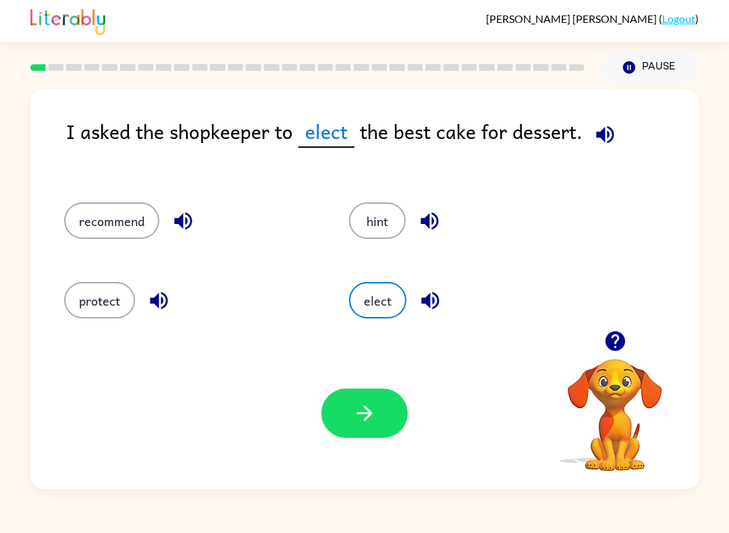
click at [126, 219] on button "recommend" at bounding box center [111, 221] width 95 height 36
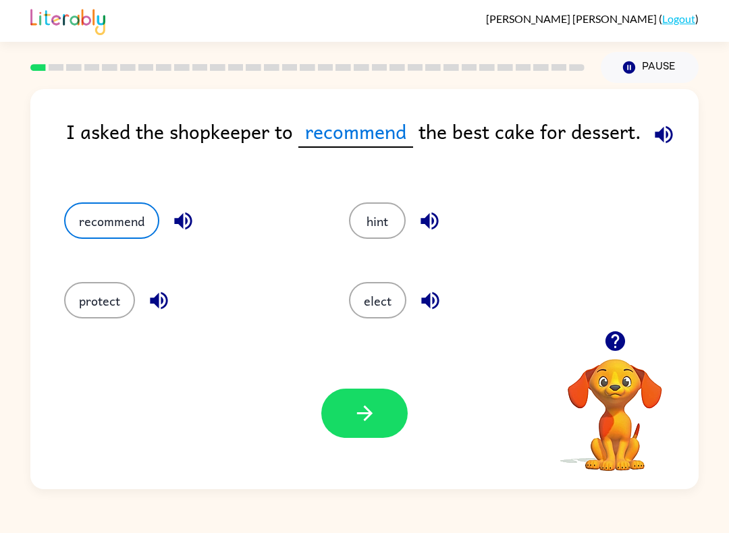
click at [386, 298] on button "elect" at bounding box center [377, 300] width 57 height 36
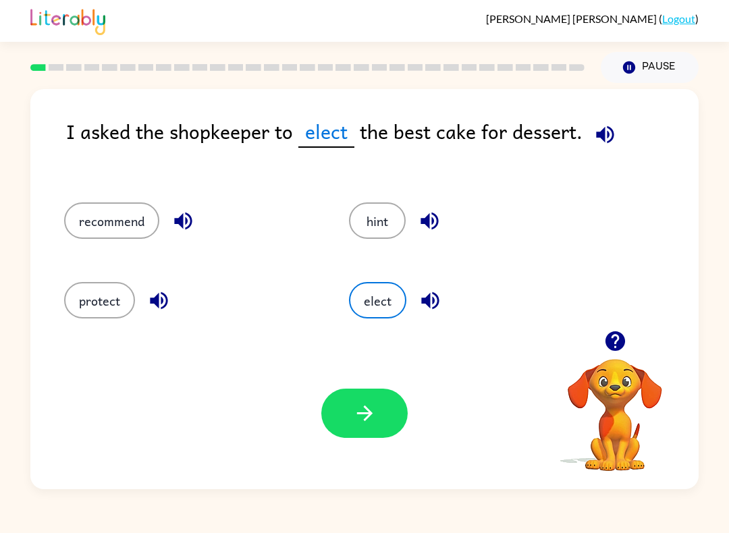
click at [371, 415] on icon "button" at bounding box center [365, 414] width 16 height 16
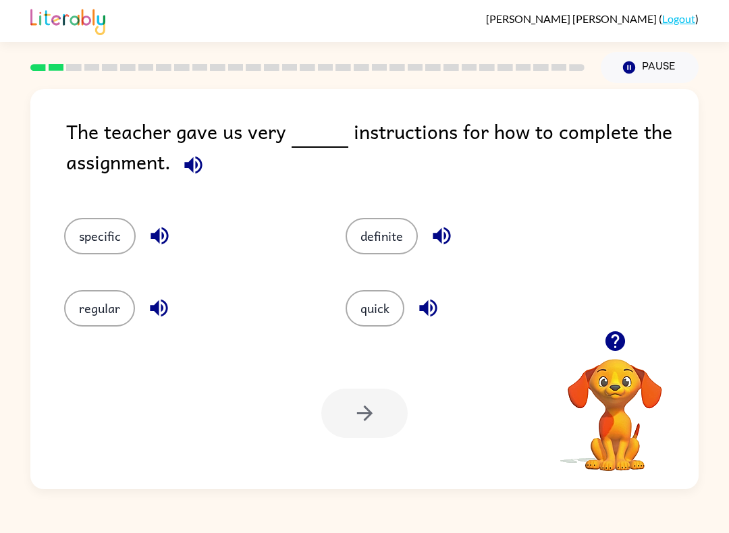
click at [120, 228] on button "specific" at bounding box center [100, 236] width 72 height 36
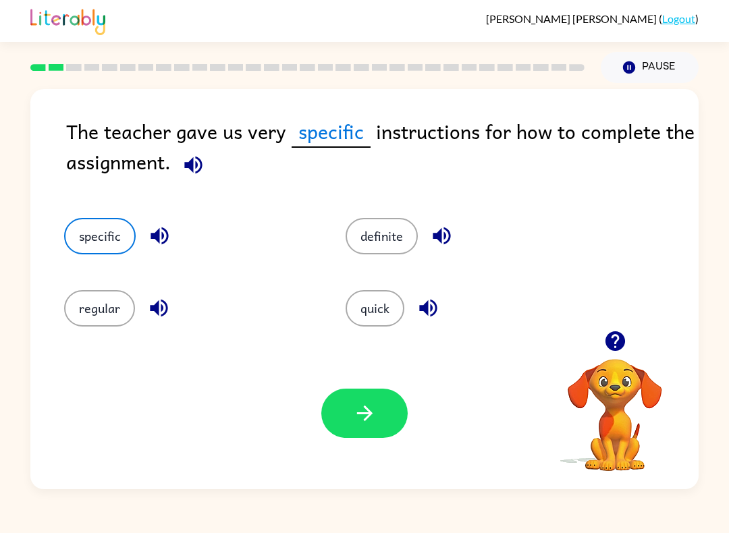
click at [385, 424] on button "button" at bounding box center [364, 413] width 86 height 49
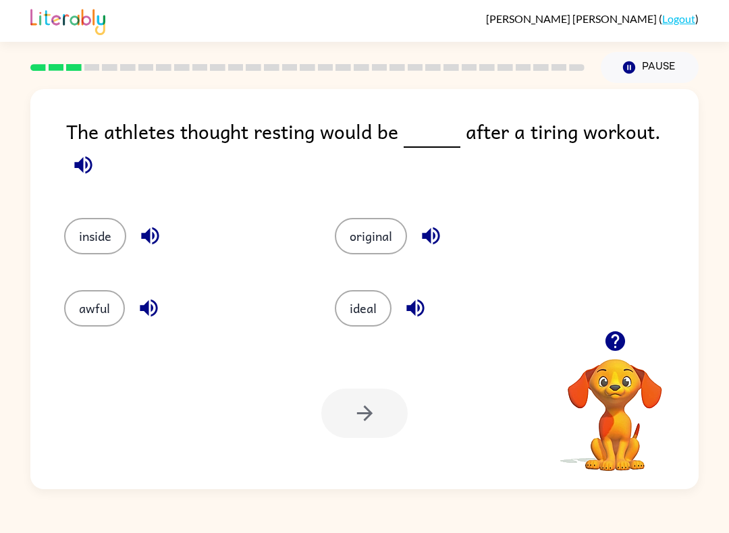
click at [352, 297] on button "ideal" at bounding box center [363, 308] width 57 height 36
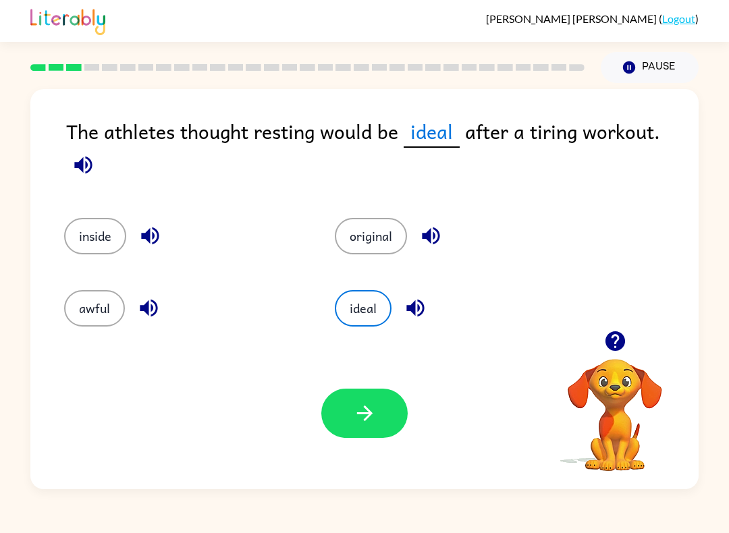
click at [369, 419] on icon "button" at bounding box center [365, 414] width 24 height 24
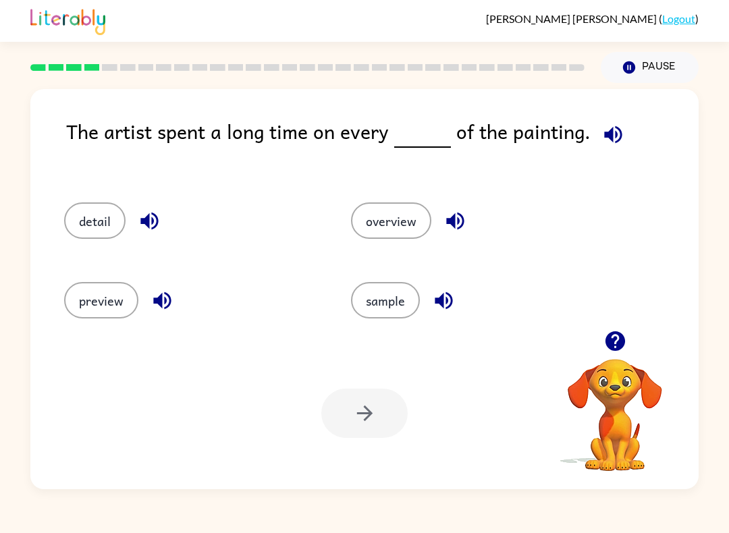
click at [82, 218] on button "detail" at bounding box center [94, 221] width 61 height 36
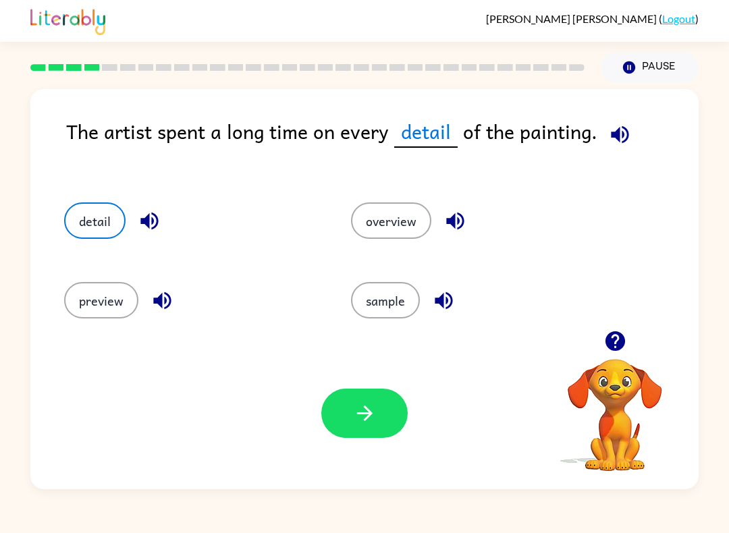
click at [353, 411] on icon "button" at bounding box center [365, 414] width 24 height 24
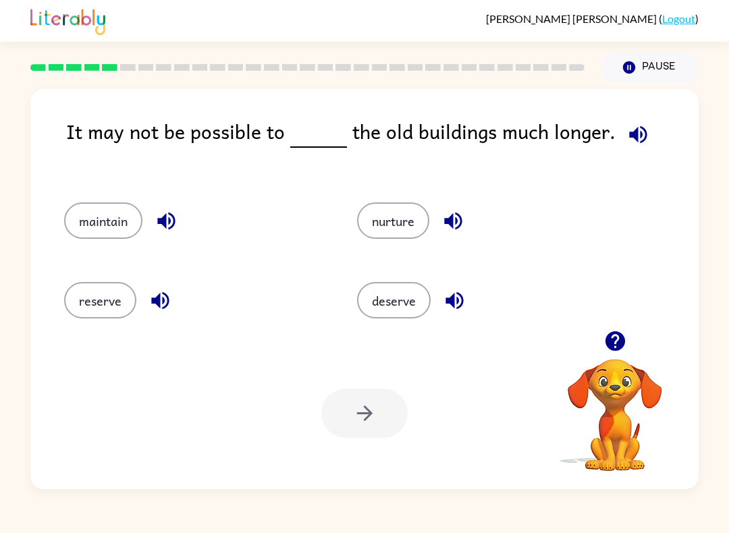
click at [103, 214] on button "maintain" at bounding box center [103, 221] width 78 height 36
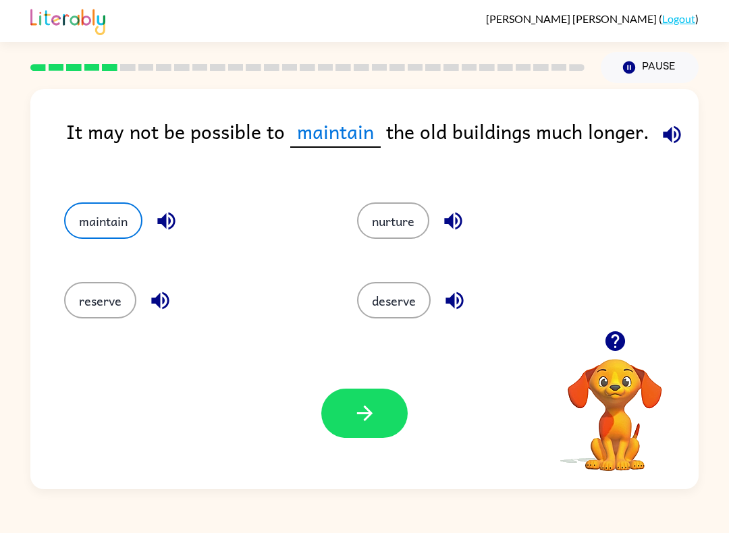
click at [359, 419] on icon "button" at bounding box center [365, 414] width 24 height 24
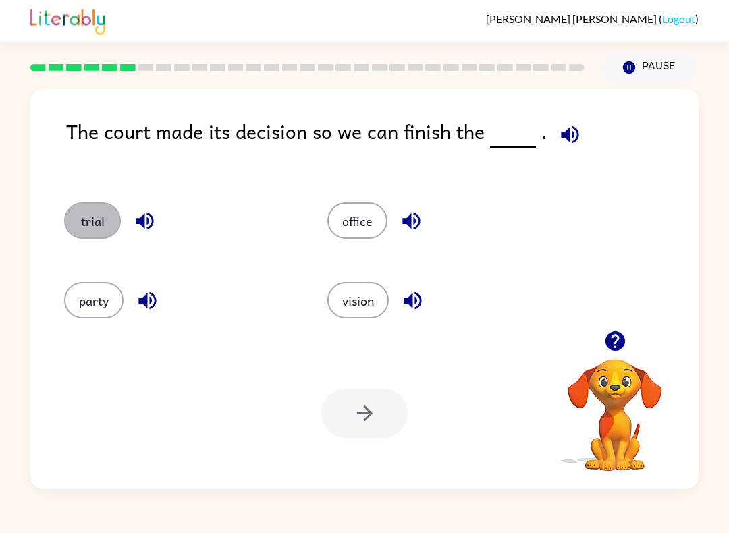
click at [103, 230] on button "trial" at bounding box center [92, 221] width 57 height 36
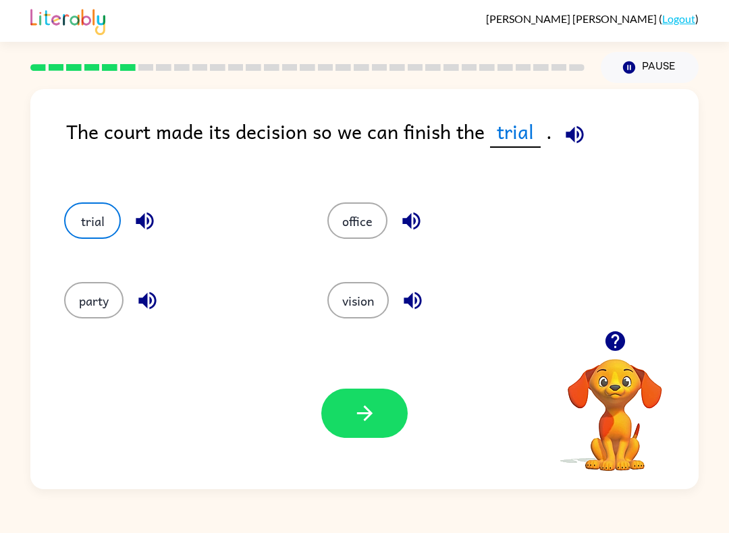
click at [356, 415] on icon "button" at bounding box center [365, 414] width 24 height 24
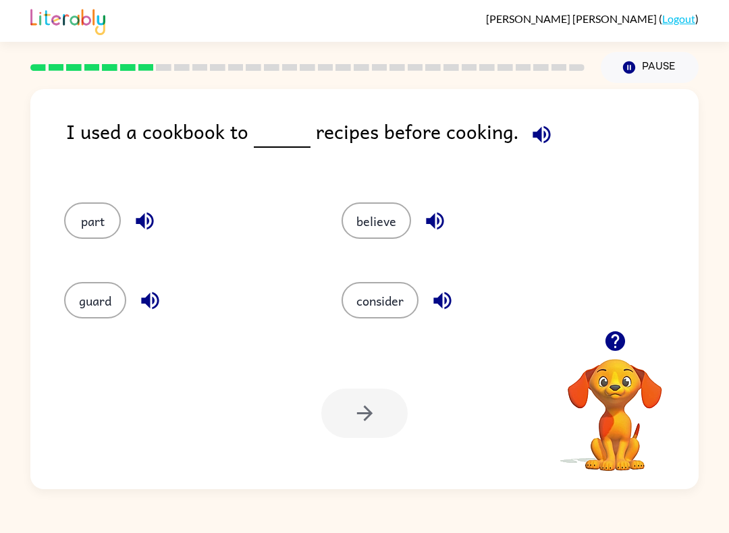
click at [90, 307] on button "guard" at bounding box center [95, 300] width 62 height 36
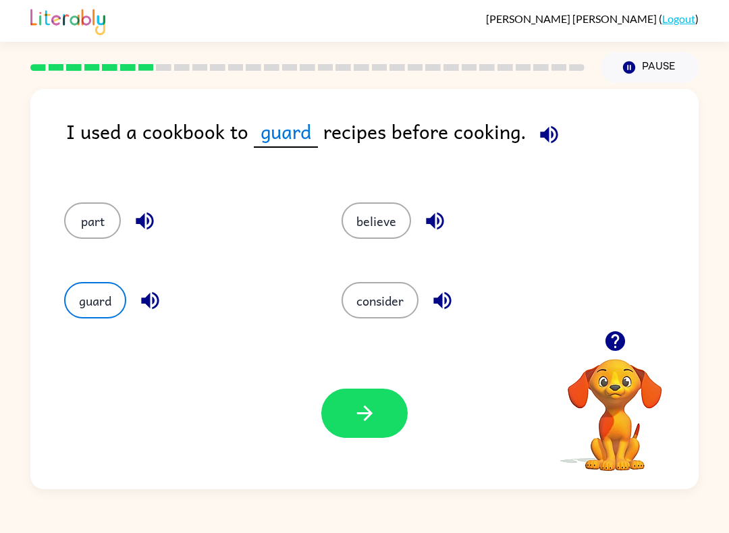
click at [377, 295] on button "consider" at bounding box center [380, 300] width 77 height 36
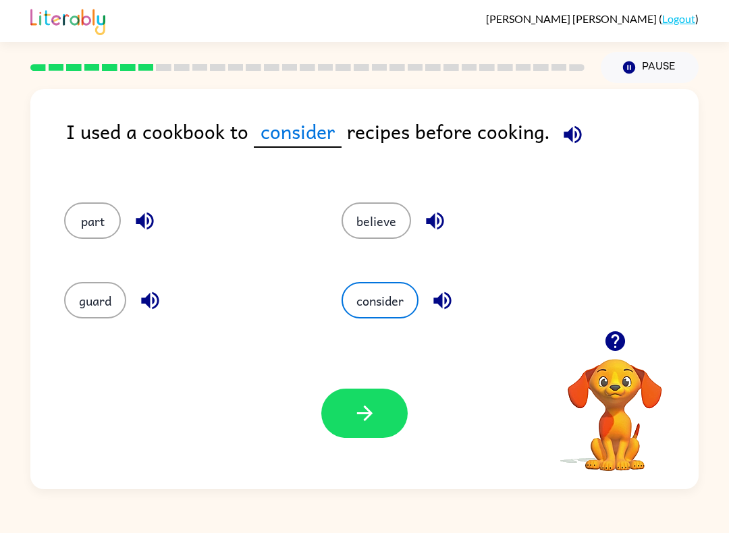
click at [373, 413] on icon "button" at bounding box center [365, 414] width 24 height 24
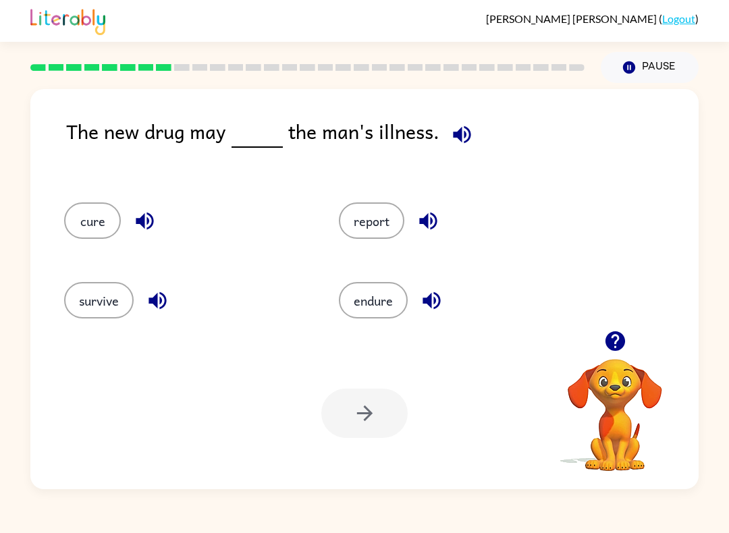
click at [85, 226] on button "cure" at bounding box center [92, 221] width 57 height 36
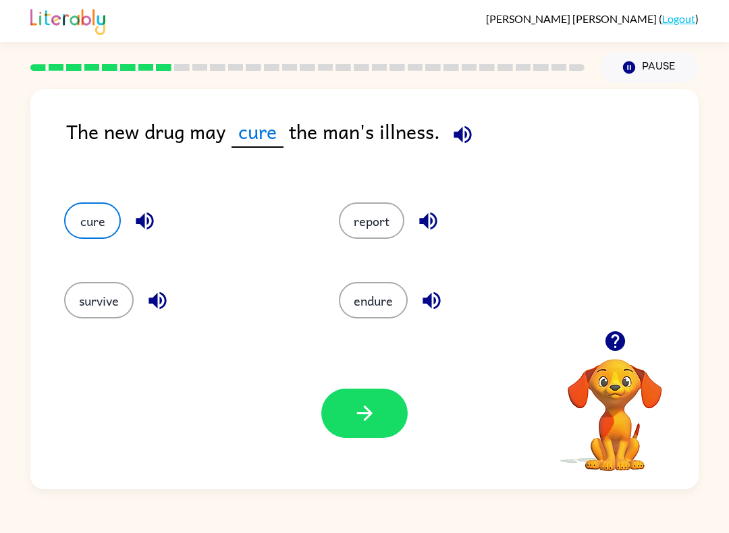
click at [355, 434] on button "button" at bounding box center [364, 413] width 86 height 49
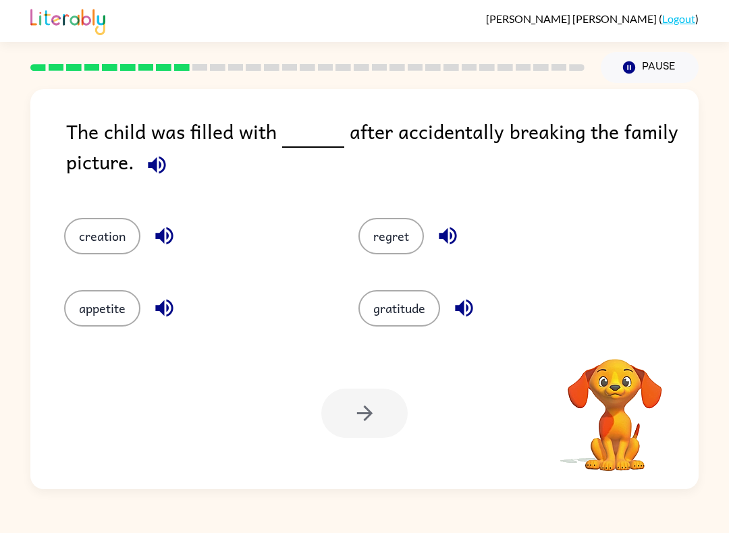
click at [299, 495] on div "Alejandra Juarez-Echeverria ( Logout ) Pause Pause The child was filled with af…" at bounding box center [364, 266] width 729 height 533
click at [419, 313] on button "gratitude" at bounding box center [400, 308] width 82 height 36
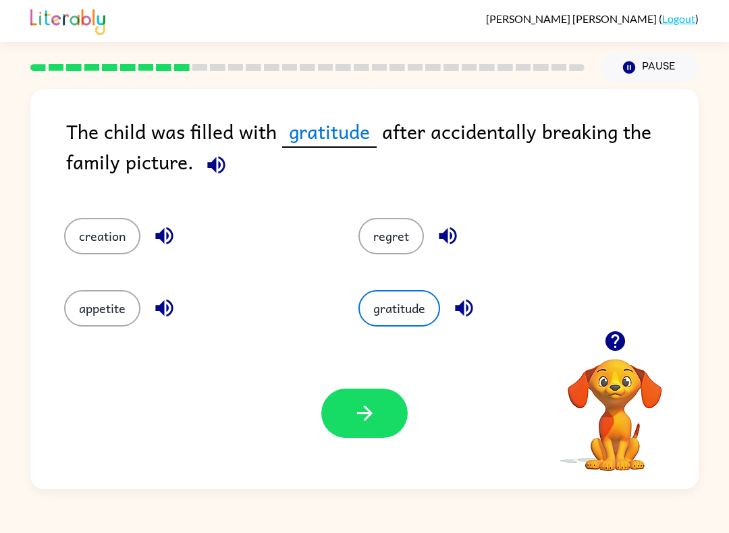
click at [408, 251] on button "regret" at bounding box center [391, 236] width 65 height 36
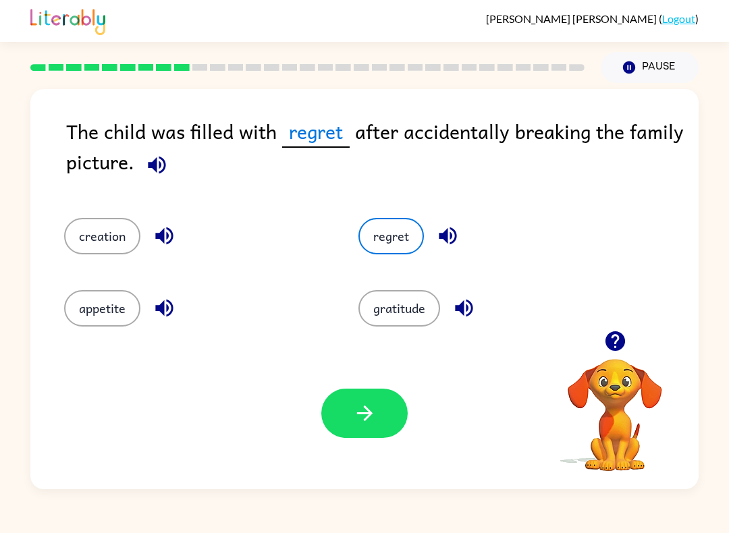
click at [382, 421] on button "button" at bounding box center [364, 413] width 86 height 49
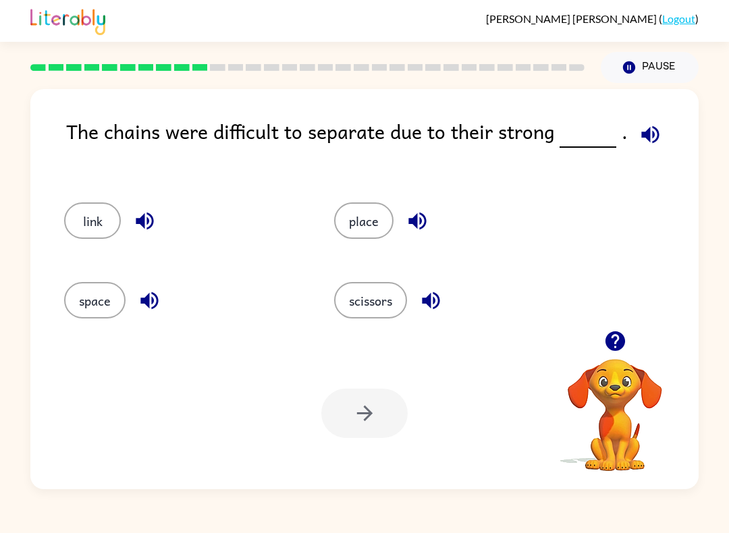
click at [88, 307] on button "space" at bounding box center [94, 300] width 61 height 36
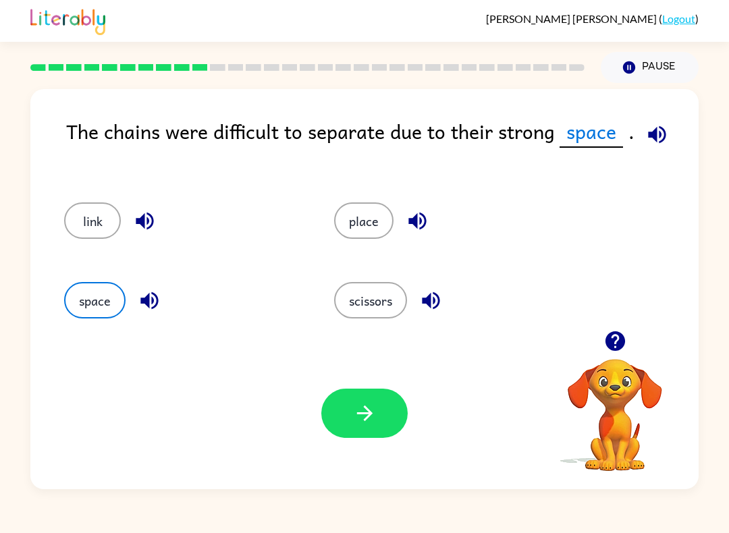
click at [382, 421] on button "button" at bounding box center [364, 413] width 86 height 49
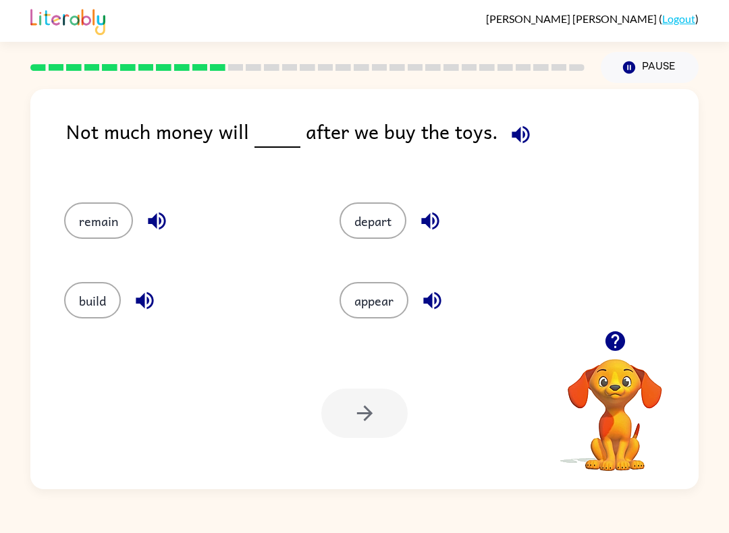
click at [117, 211] on button "remain" at bounding box center [98, 221] width 69 height 36
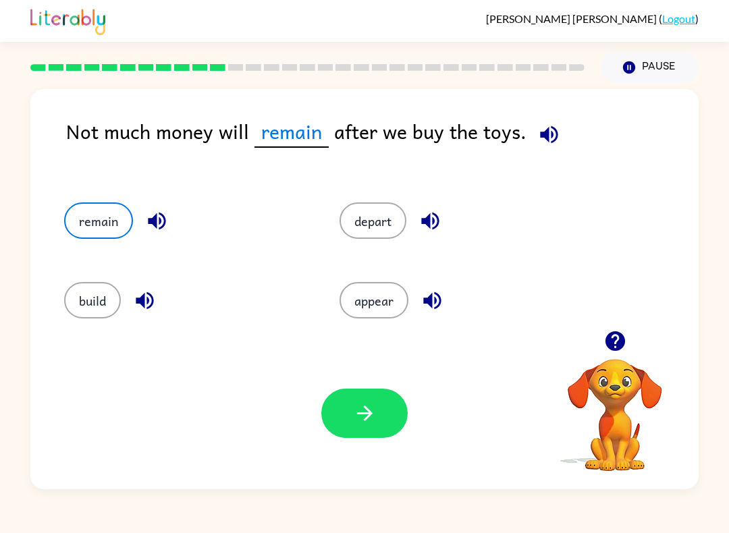
click at [355, 425] on icon "button" at bounding box center [365, 414] width 24 height 24
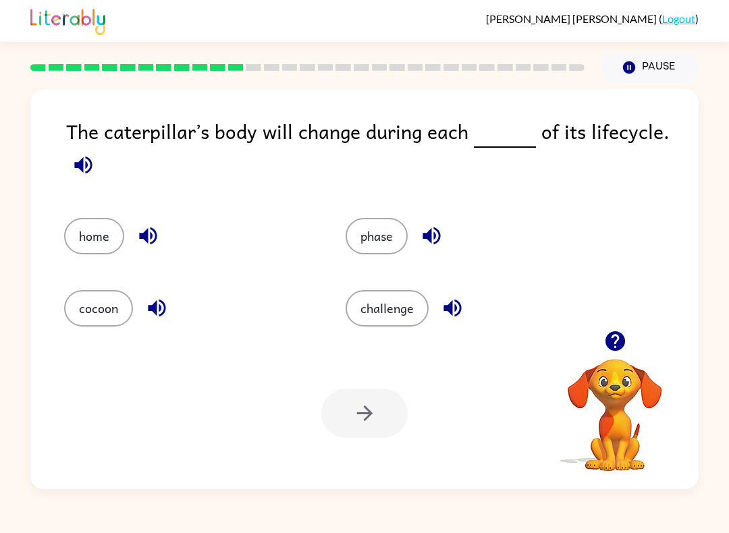
click at [387, 253] on button "phase" at bounding box center [377, 236] width 62 height 36
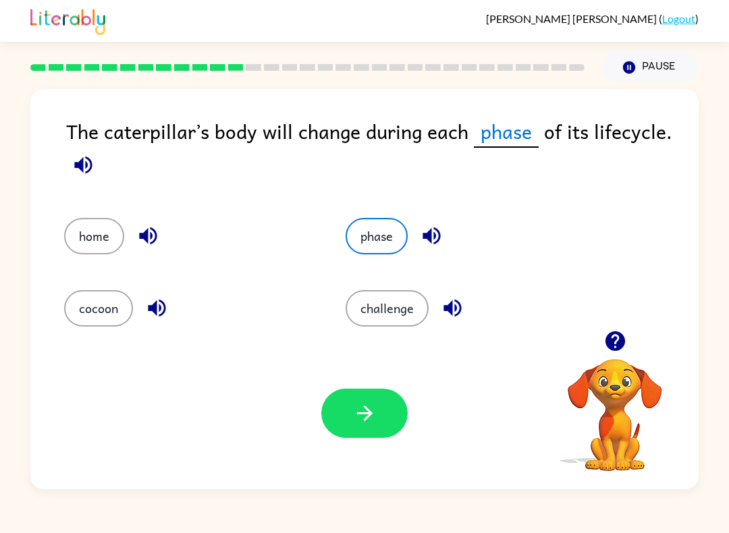
click at [359, 417] on icon "button" at bounding box center [365, 414] width 24 height 24
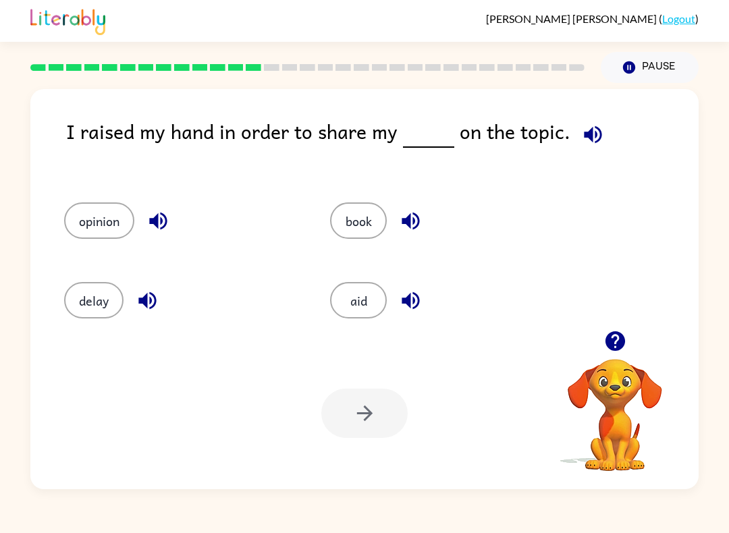
click at [88, 224] on button "opinion" at bounding box center [99, 221] width 70 height 36
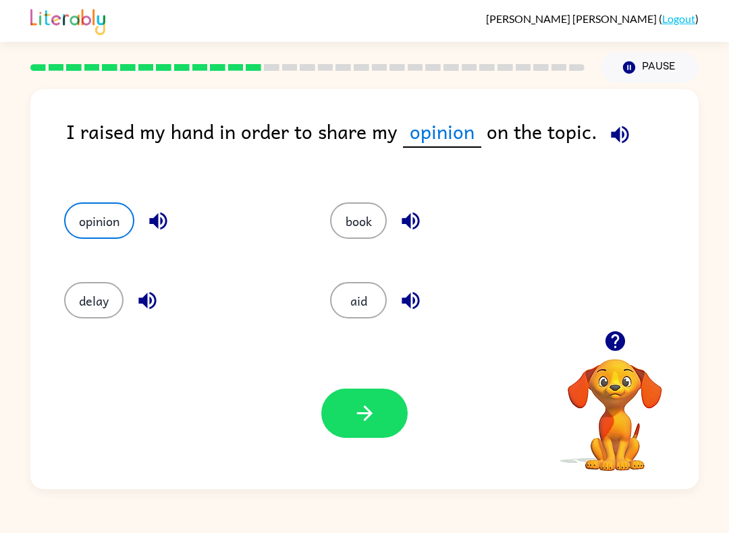
click at [388, 423] on button "button" at bounding box center [364, 413] width 86 height 49
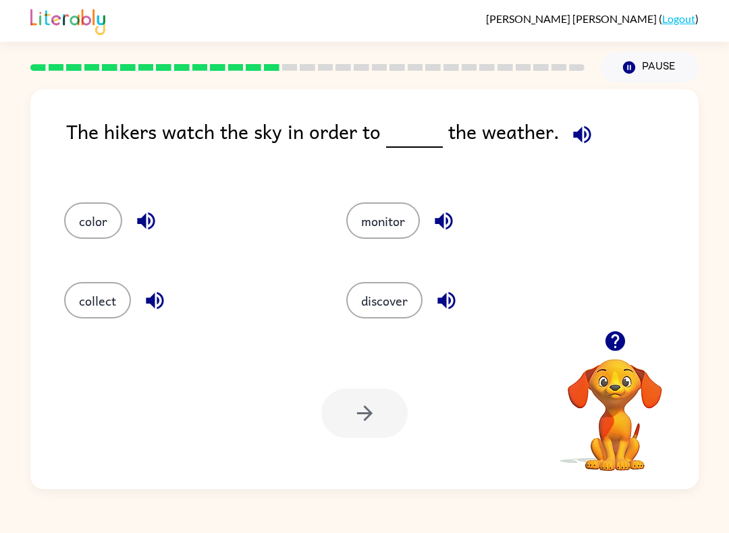
click at [396, 309] on button "discover" at bounding box center [384, 300] width 76 height 36
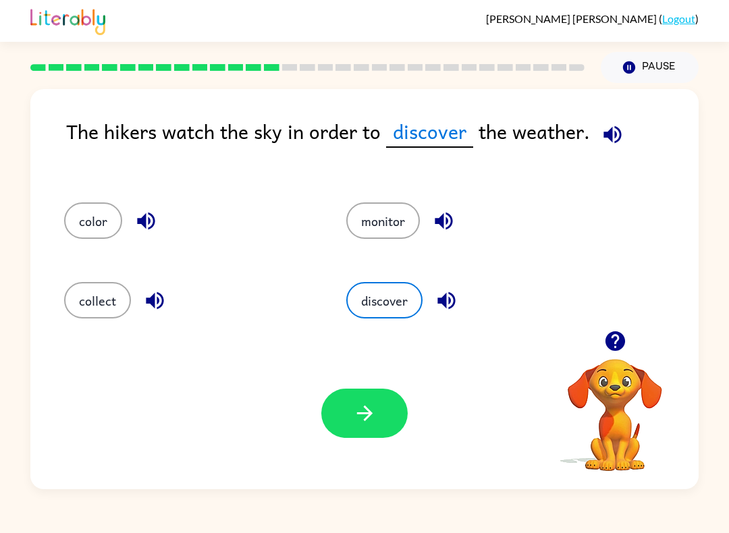
click at [371, 232] on button "monitor" at bounding box center [383, 221] width 74 height 36
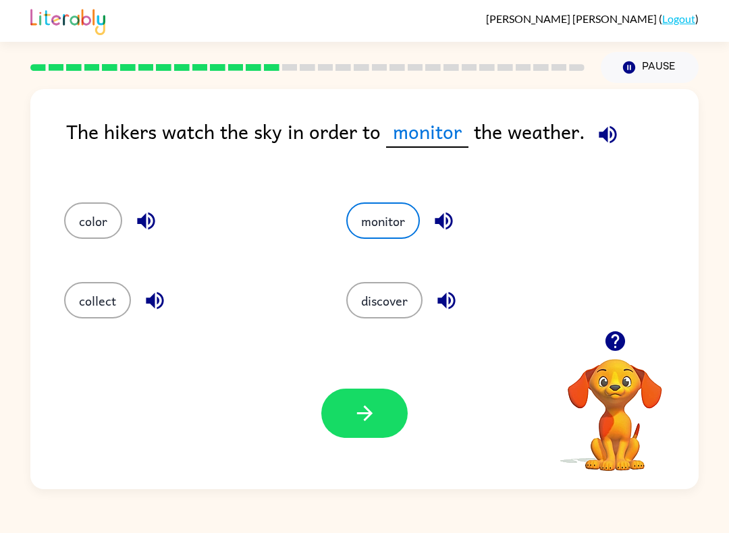
click at [384, 409] on button "button" at bounding box center [364, 413] width 86 height 49
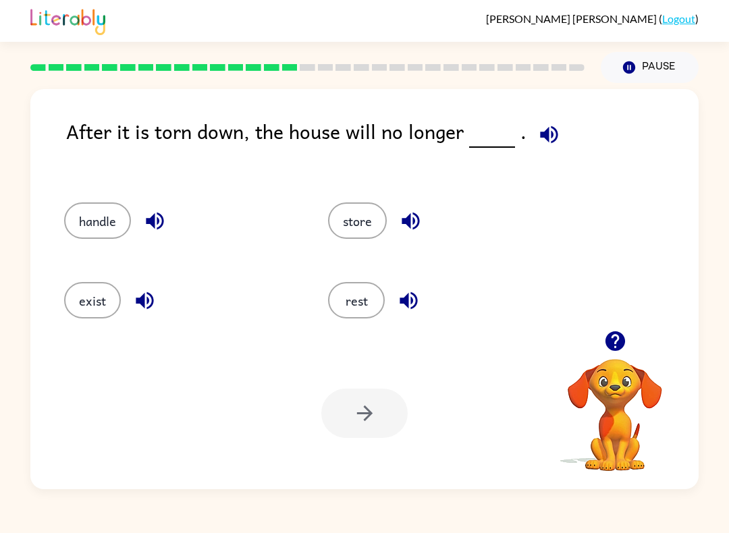
click at [97, 311] on button "exist" at bounding box center [92, 300] width 57 height 36
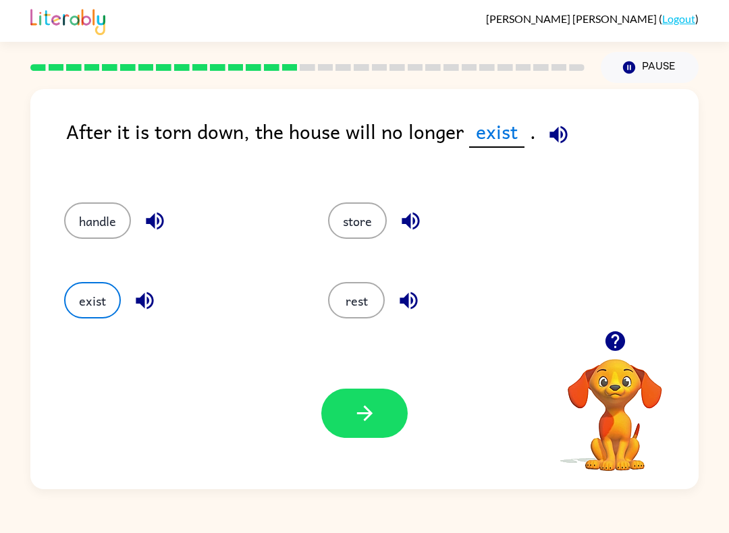
click at [375, 429] on button "button" at bounding box center [364, 413] width 86 height 49
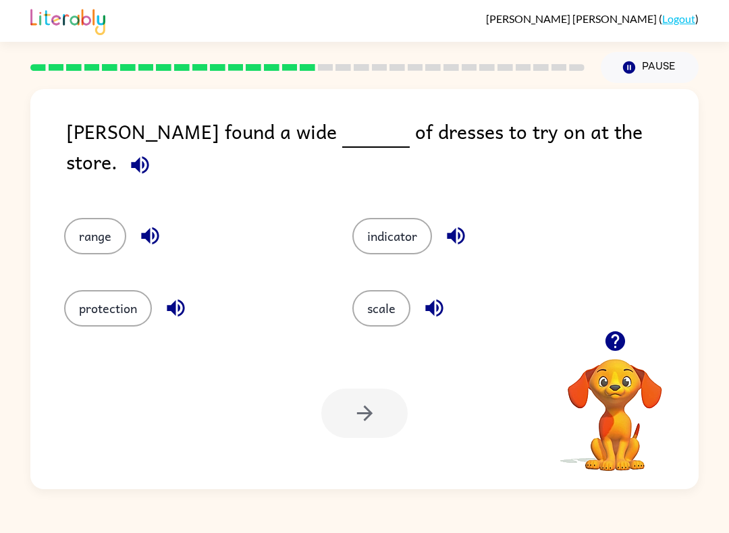
click at [394, 313] on button "scale" at bounding box center [381, 308] width 58 height 36
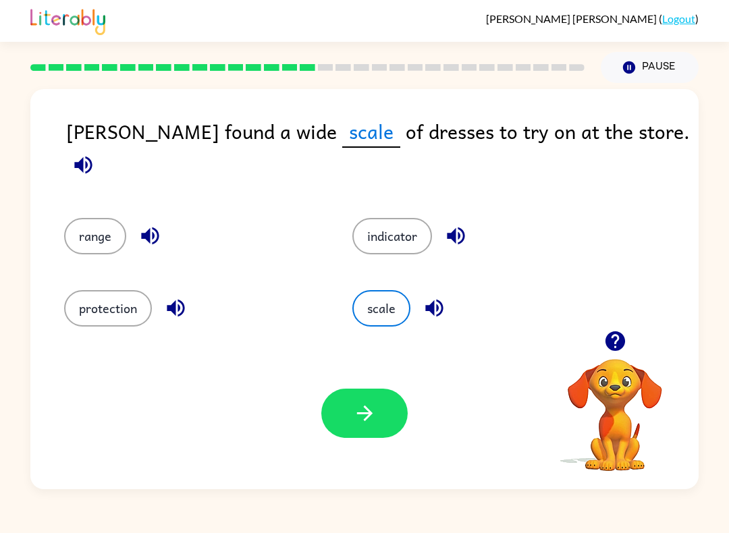
click at [68, 231] on button "range" at bounding box center [95, 236] width 62 height 36
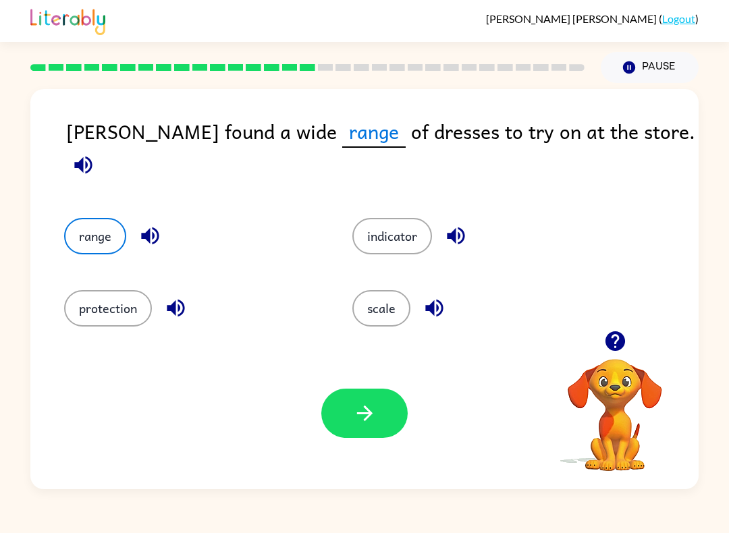
click at [290, 404] on div "Your browser must support playing .mp4 files to use Literably. Please try using…" at bounding box center [364, 414] width 669 height 152
click at [337, 426] on button "button" at bounding box center [364, 413] width 86 height 49
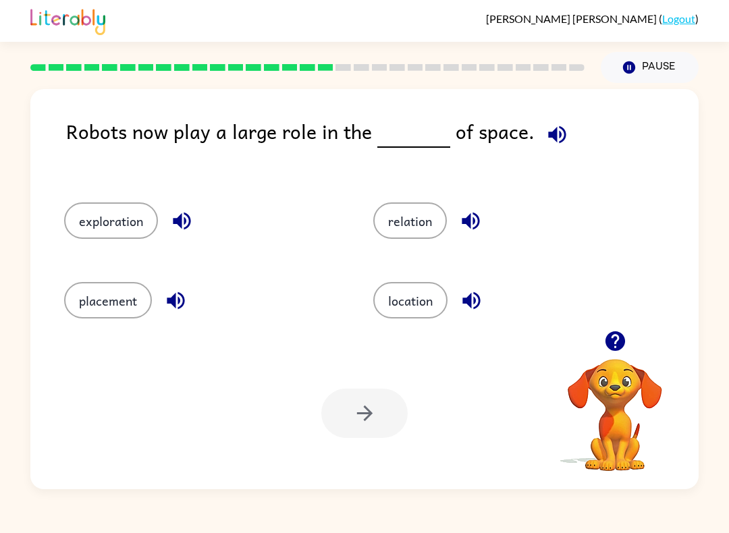
click at [413, 293] on button "location" at bounding box center [410, 300] width 74 height 36
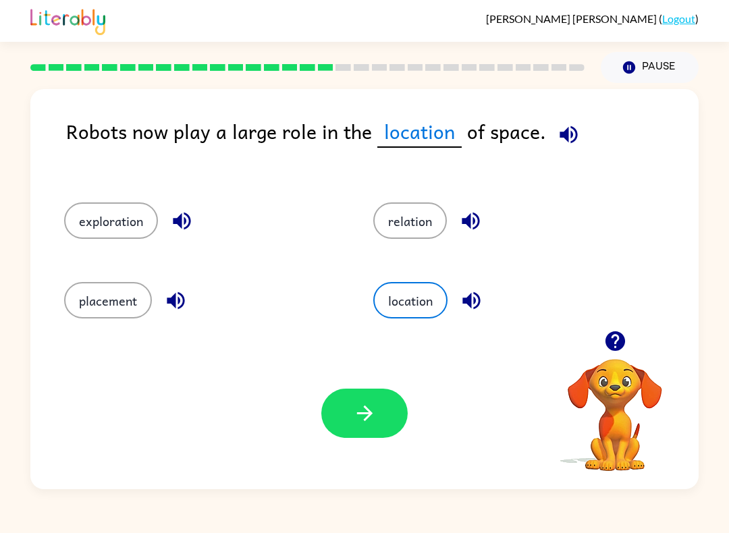
click at [371, 404] on icon "button" at bounding box center [365, 414] width 24 height 24
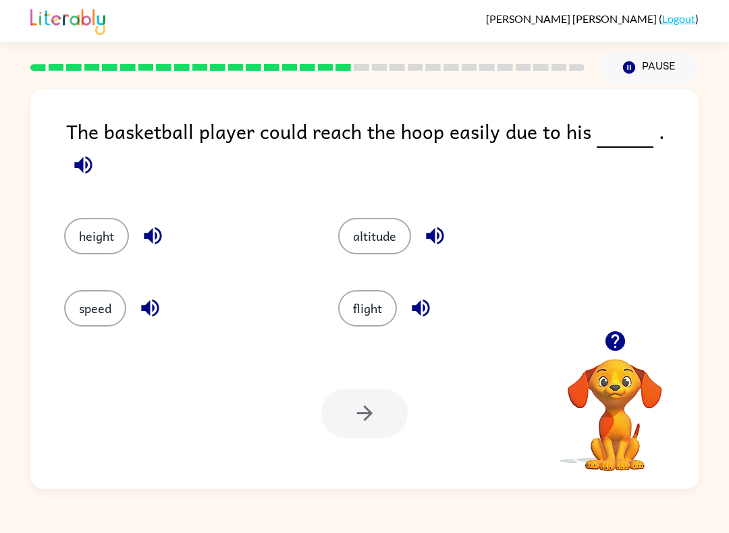
click at [94, 224] on button "height" at bounding box center [96, 236] width 65 height 36
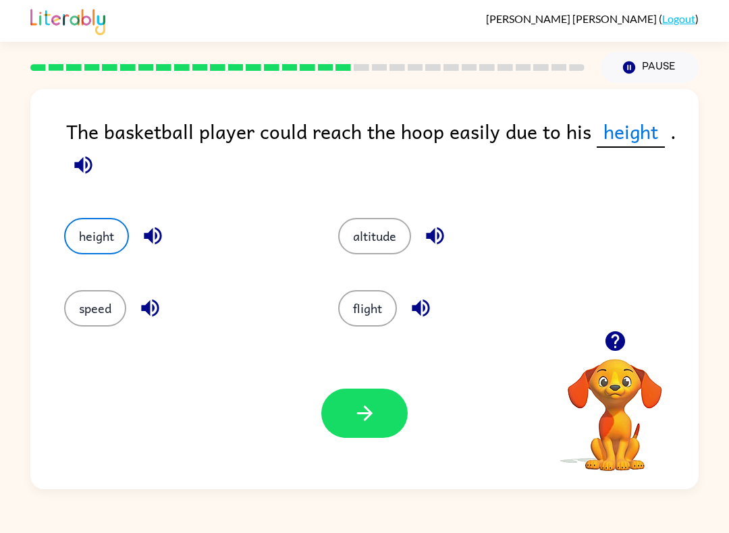
click at [397, 415] on button "button" at bounding box center [364, 413] width 86 height 49
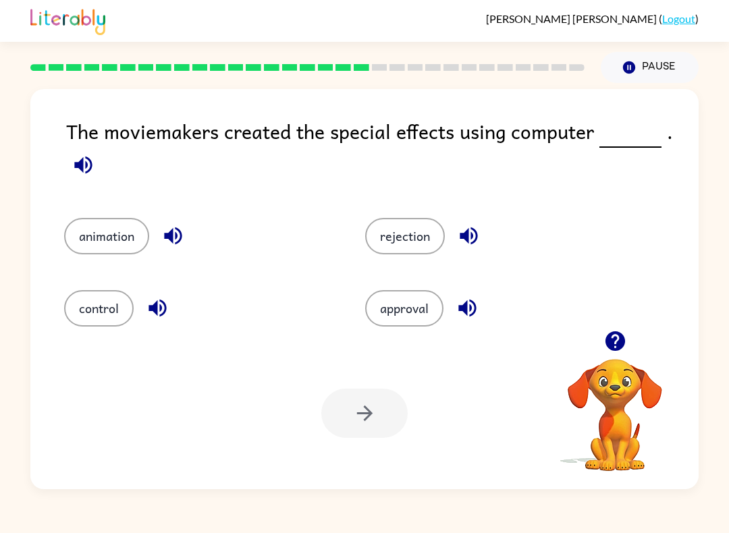
click at [115, 246] on button "animation" at bounding box center [106, 236] width 85 height 36
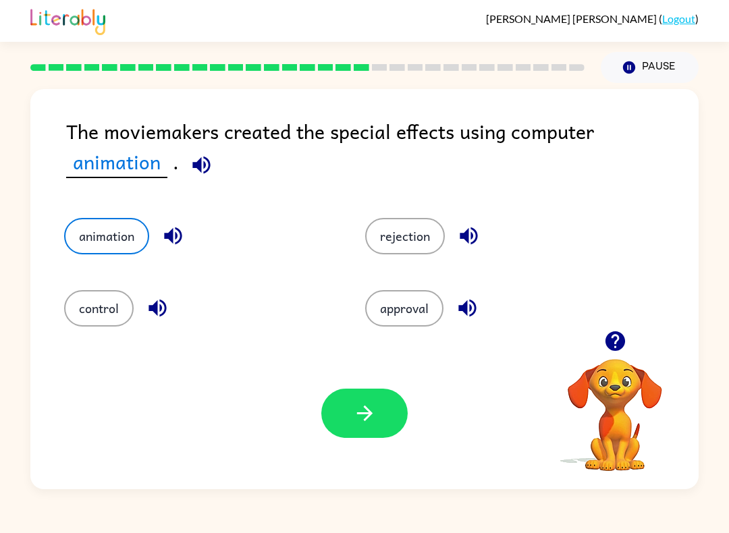
click at [353, 403] on icon "button" at bounding box center [365, 414] width 24 height 24
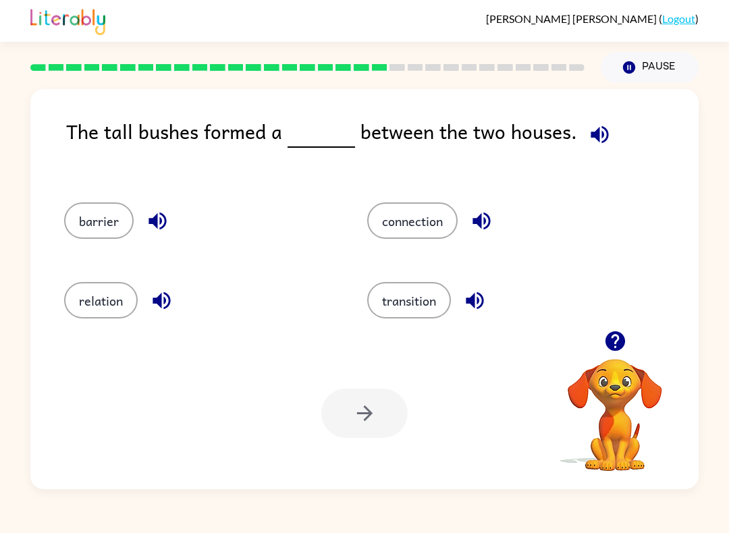
click at [115, 200] on div "barrier" at bounding box center [189, 217] width 303 height 80
click at [110, 214] on button "barrier" at bounding box center [99, 221] width 70 height 36
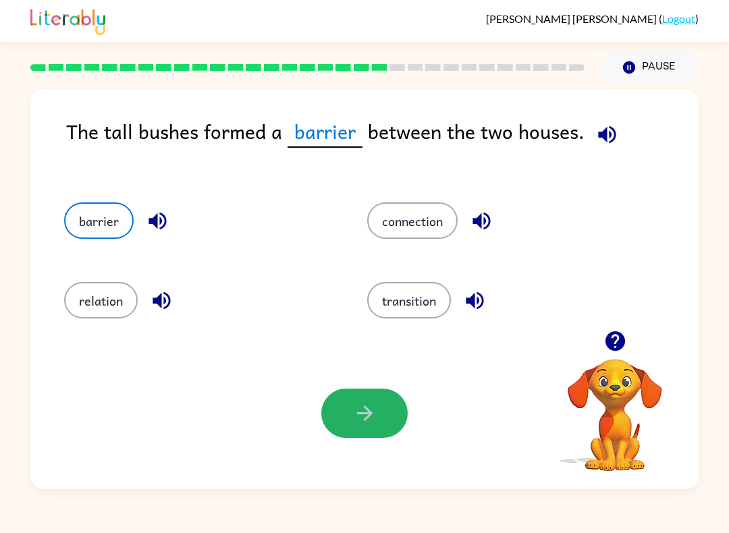
click at [373, 409] on icon "button" at bounding box center [365, 414] width 24 height 24
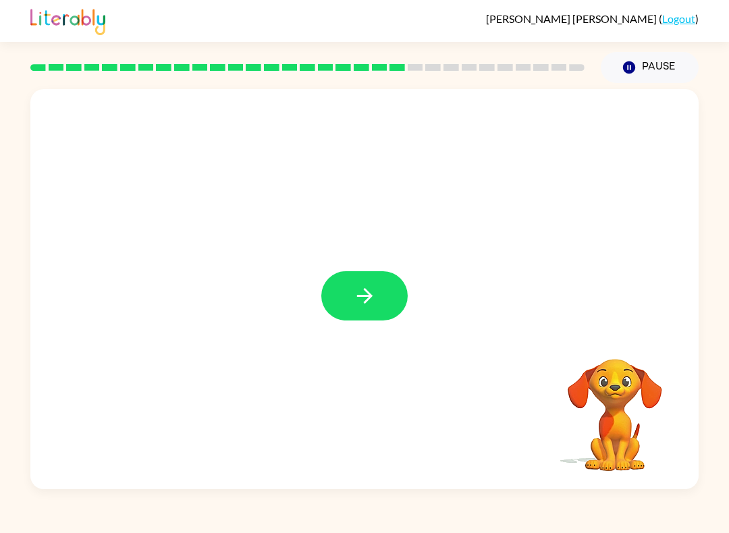
click at [375, 298] on icon "button" at bounding box center [365, 296] width 24 height 24
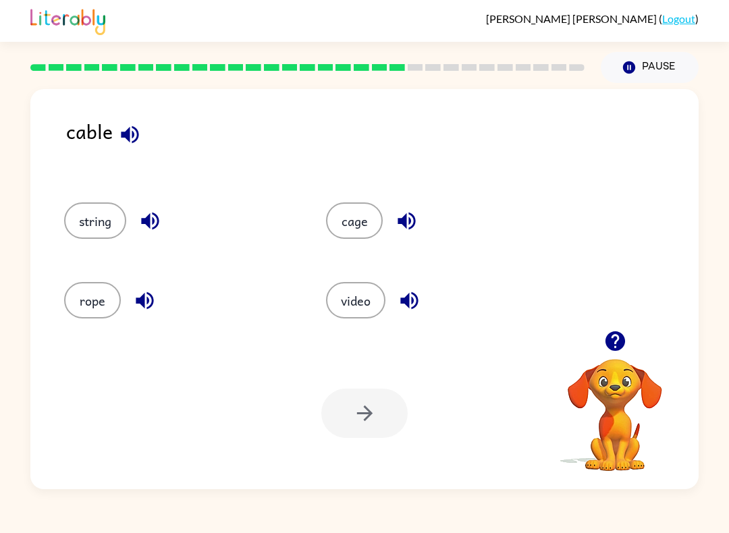
click at [105, 229] on button "string" at bounding box center [95, 221] width 62 height 36
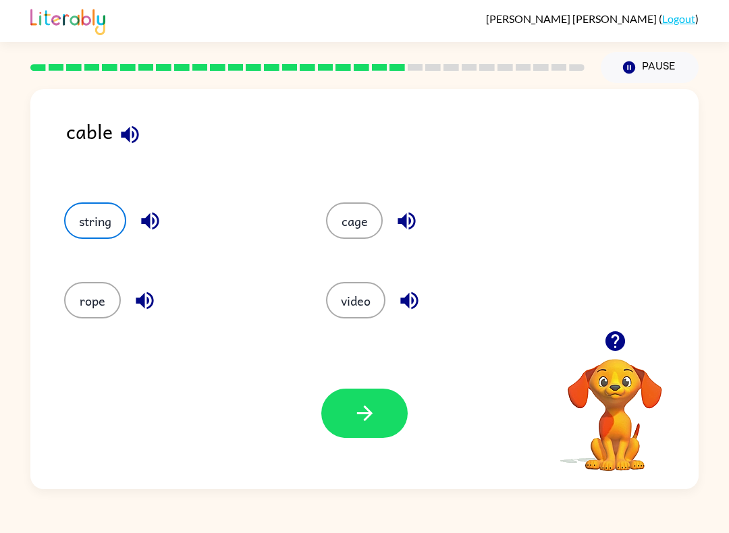
click at [375, 427] on button "button" at bounding box center [364, 413] width 86 height 49
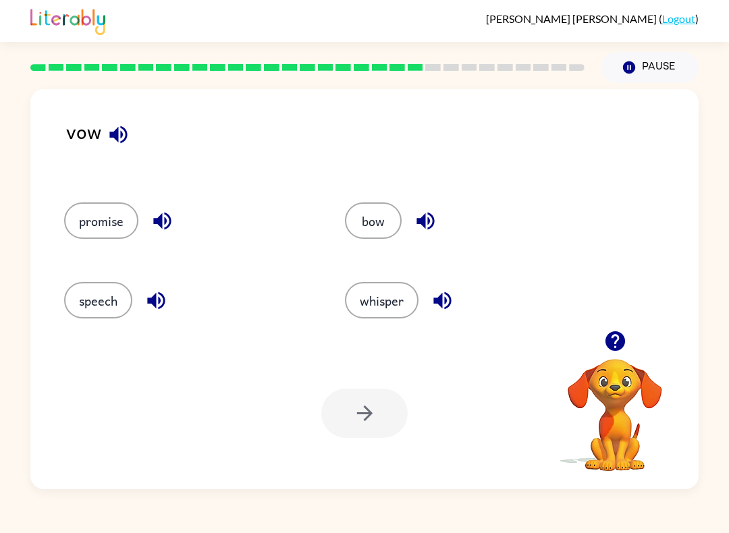
click at [386, 220] on button "bow" at bounding box center [373, 221] width 57 height 36
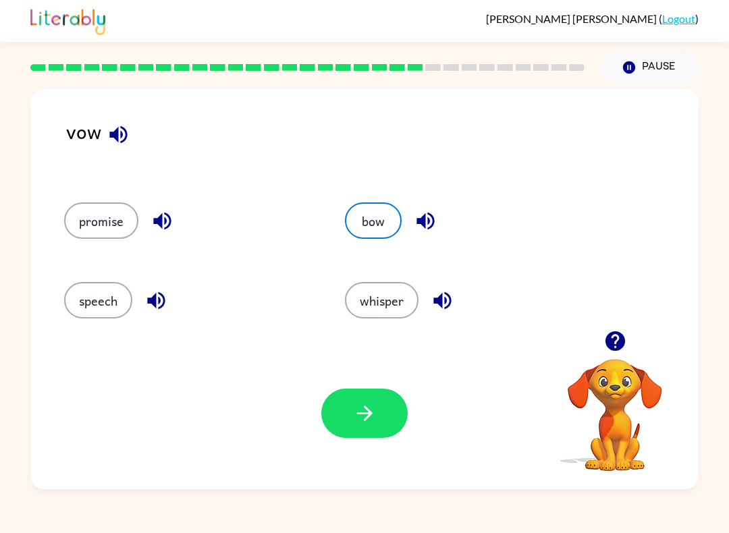
click at [377, 398] on button "button" at bounding box center [364, 413] width 86 height 49
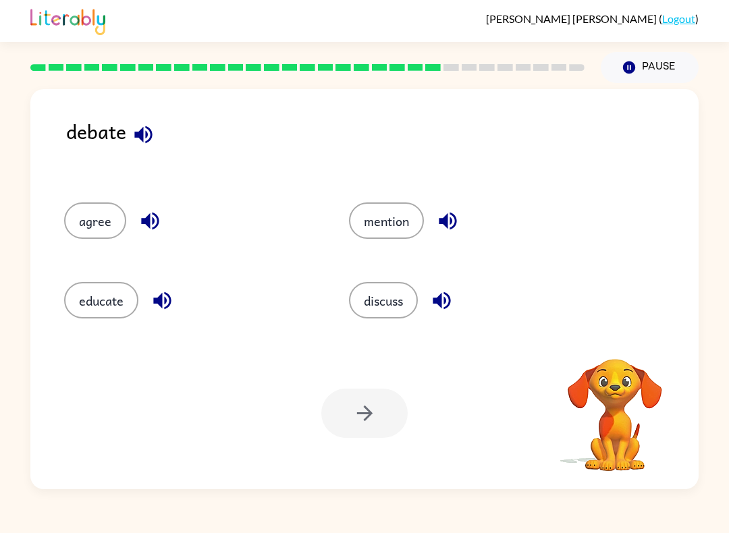
click at [378, 301] on button "discuss" at bounding box center [383, 300] width 69 height 36
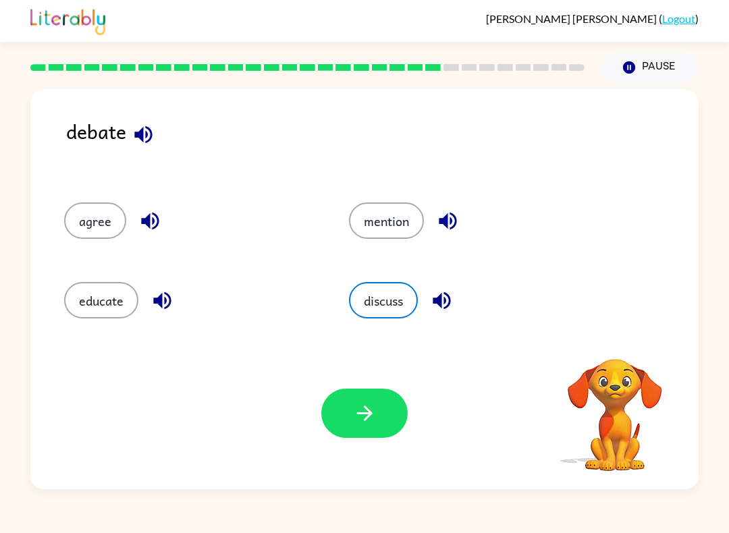
click at [385, 408] on button "button" at bounding box center [364, 413] width 86 height 49
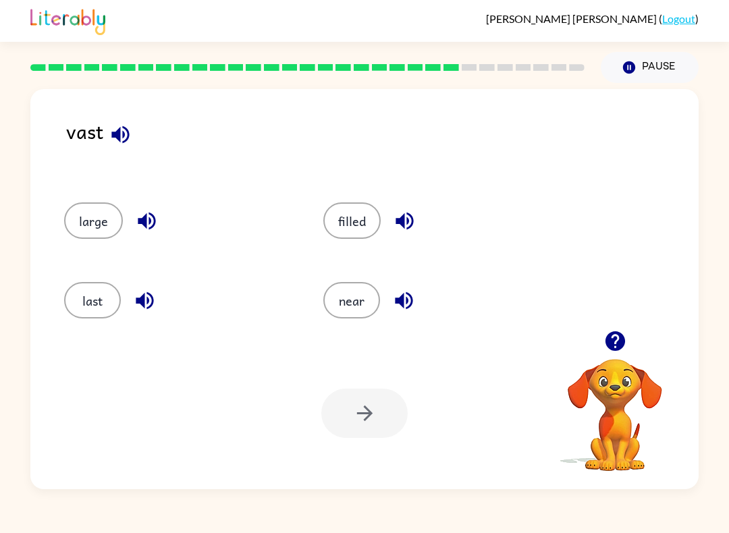
click at [345, 231] on button "filled" at bounding box center [351, 221] width 57 height 36
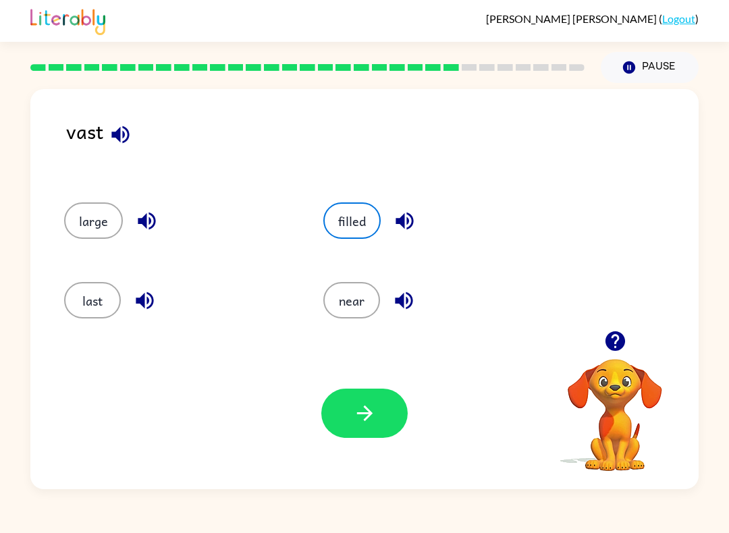
click at [378, 413] on button "button" at bounding box center [364, 413] width 86 height 49
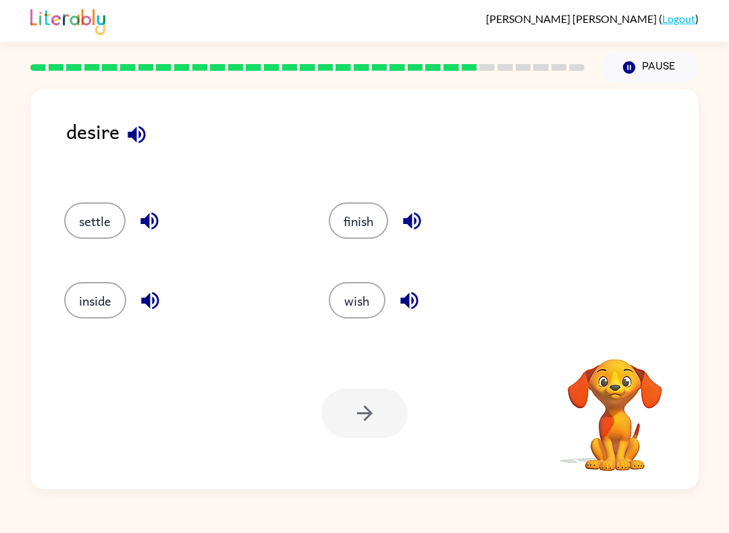
click at [370, 302] on button "wish" at bounding box center [357, 300] width 57 height 36
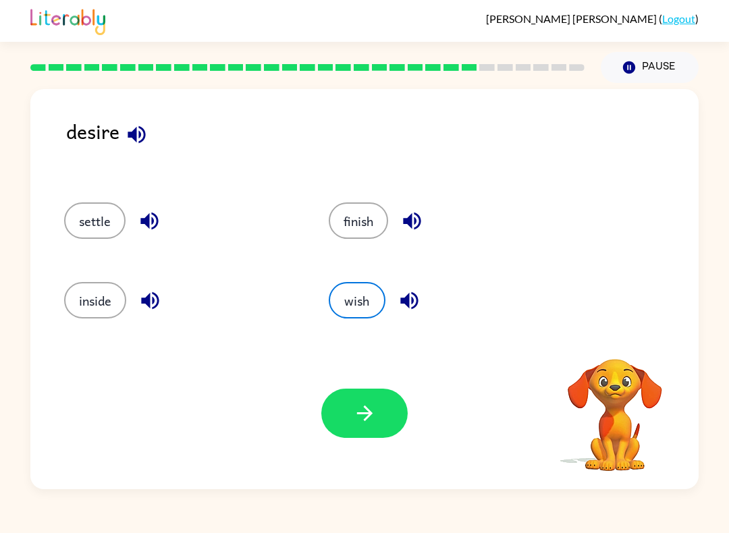
click at [375, 430] on button "button" at bounding box center [364, 413] width 86 height 49
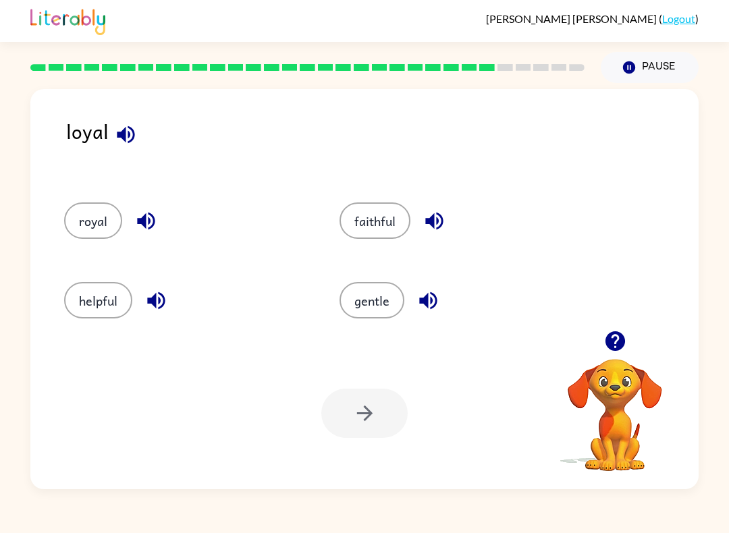
click at [384, 216] on button "faithful" at bounding box center [375, 221] width 71 height 36
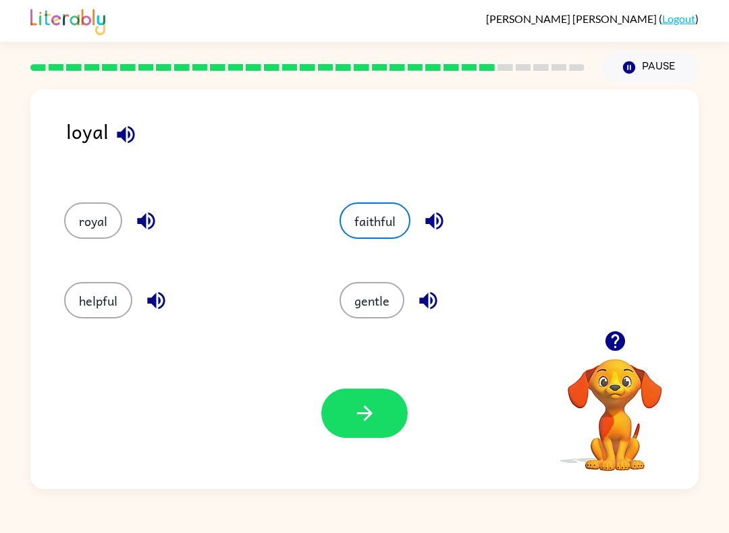
click at [380, 400] on button "button" at bounding box center [364, 413] width 86 height 49
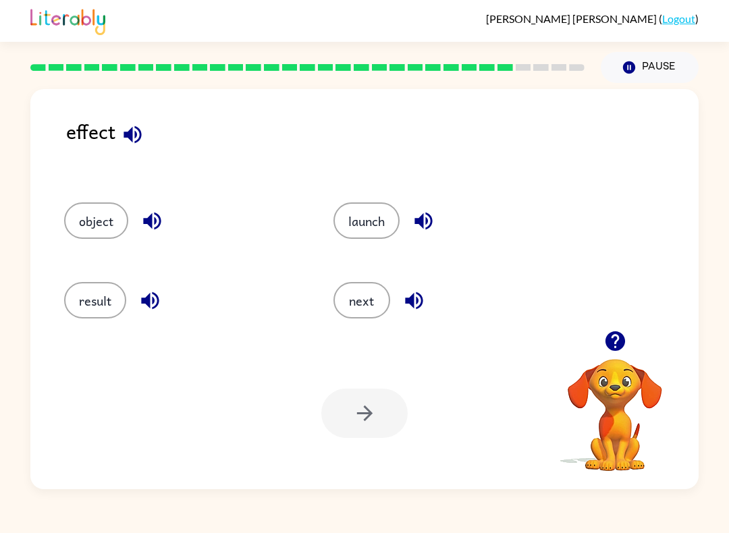
click at [98, 296] on button "result" at bounding box center [95, 300] width 62 height 36
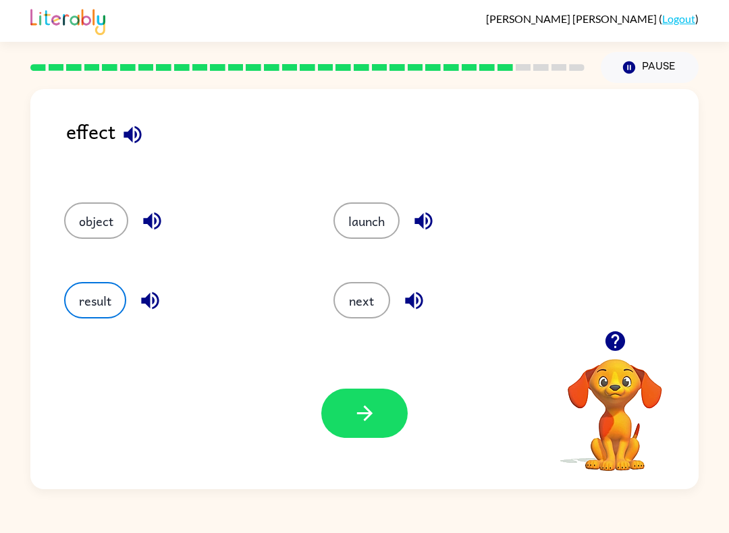
click at [388, 421] on button "button" at bounding box center [364, 413] width 86 height 49
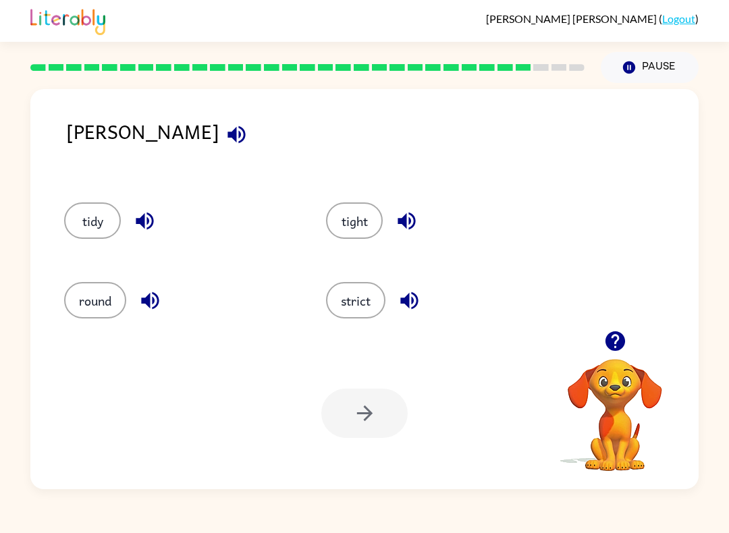
click at [377, 230] on button "tight" at bounding box center [354, 221] width 57 height 36
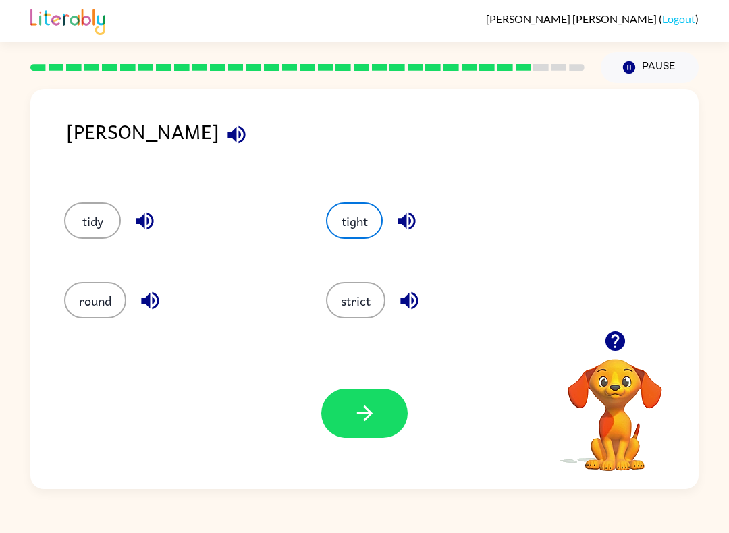
click at [359, 293] on button "strict" at bounding box center [355, 300] width 59 height 36
click at [377, 417] on button "button" at bounding box center [364, 413] width 86 height 49
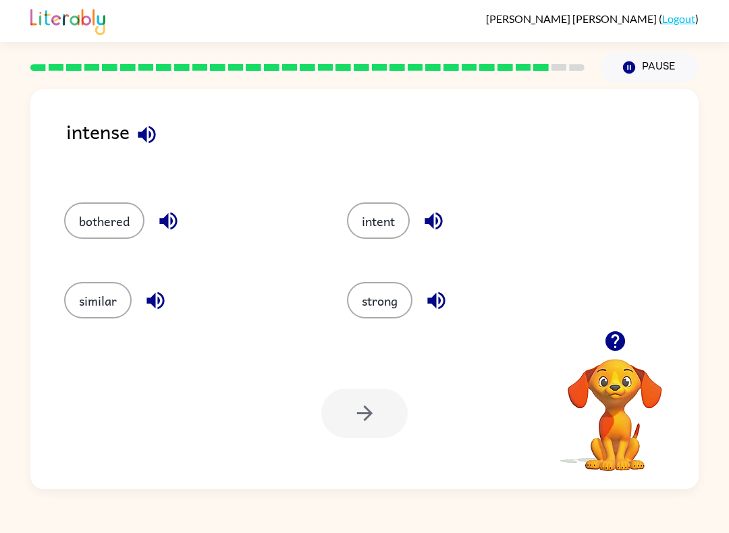
click at [386, 299] on button "strong" at bounding box center [379, 300] width 65 height 36
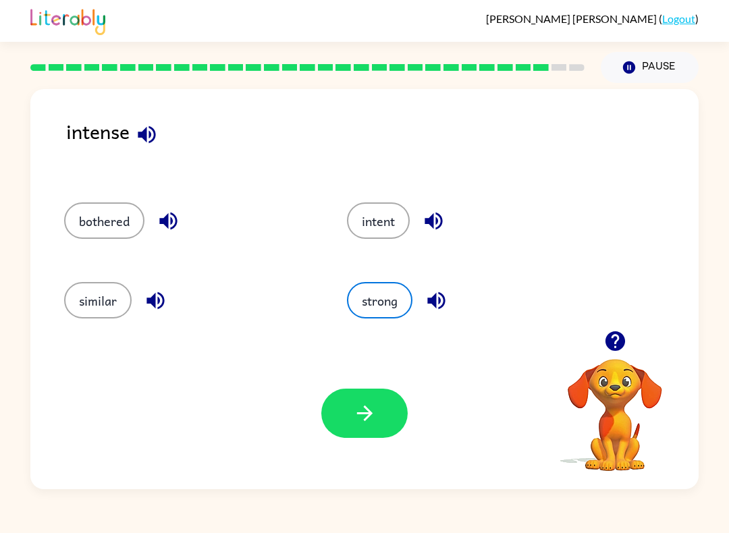
click at [379, 409] on button "button" at bounding box center [364, 413] width 86 height 49
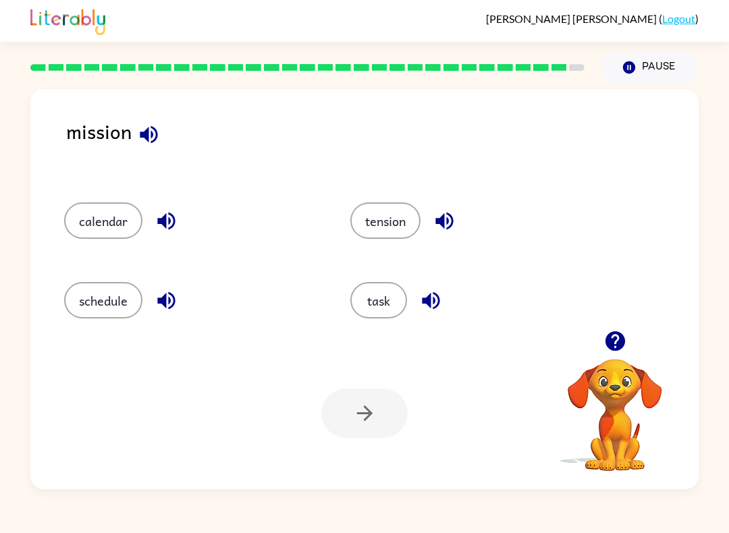
click at [400, 307] on button "task" at bounding box center [378, 300] width 57 height 36
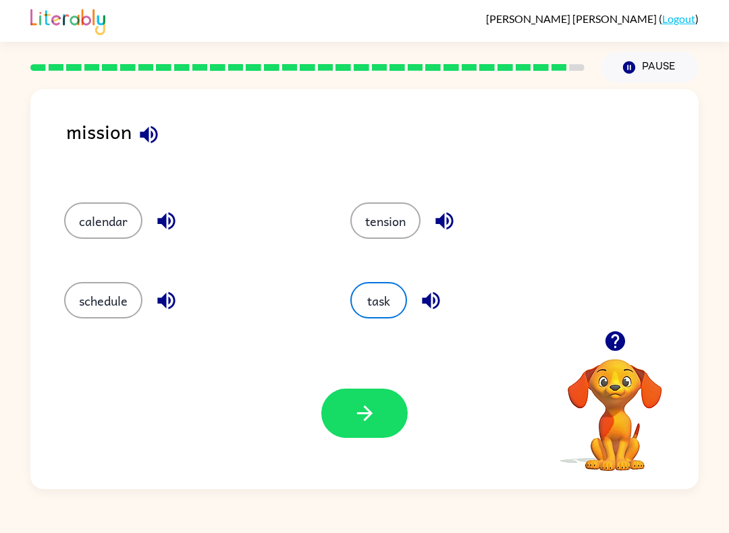
click at [364, 422] on icon "button" at bounding box center [365, 414] width 24 height 24
